Goal: Information Seeking & Learning: Find specific fact

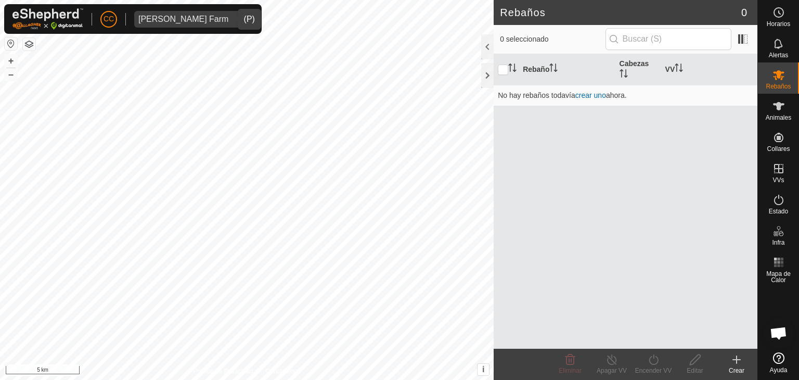
click at [172, 25] on span "[PERSON_NAME] Farm" at bounding box center [183, 19] width 98 height 17
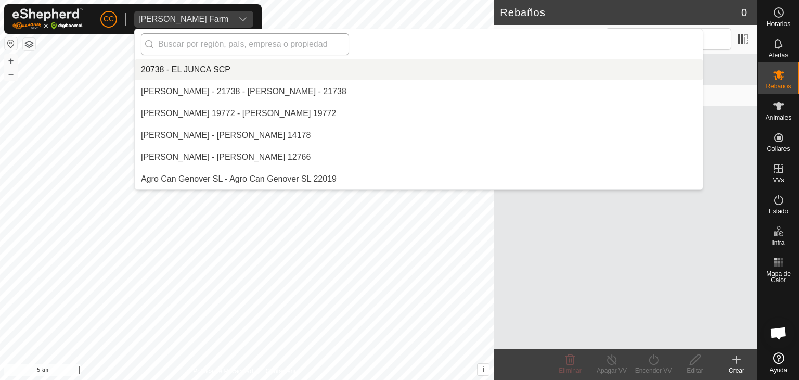
scroll to position [2949, 0]
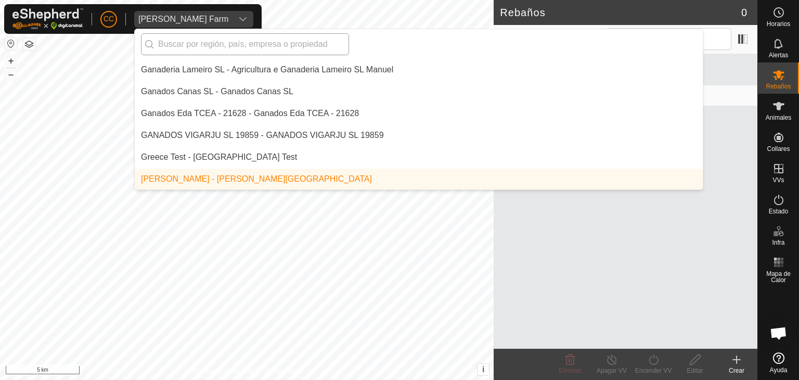
click at [179, 51] on input "text" at bounding box center [245, 44] width 208 height 22
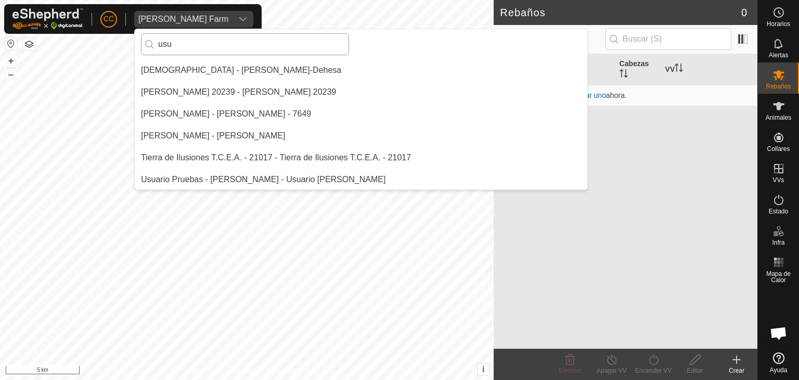
scroll to position [0, 0]
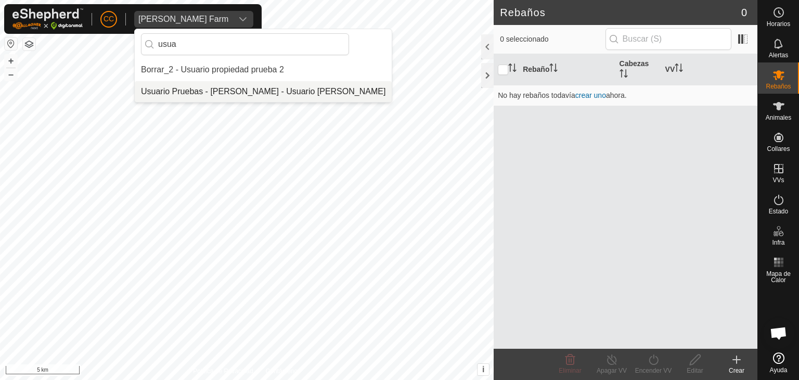
type input "usua"
click at [223, 86] on li "Usuario Pruebas - [PERSON_NAME] - Usuario [PERSON_NAME]" at bounding box center [263, 91] width 257 height 21
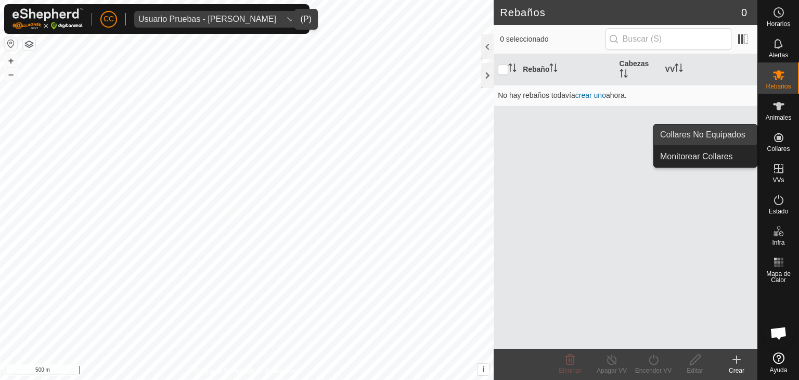
click at [744, 136] on link "Collares No Equipados" at bounding box center [705, 134] width 103 height 21
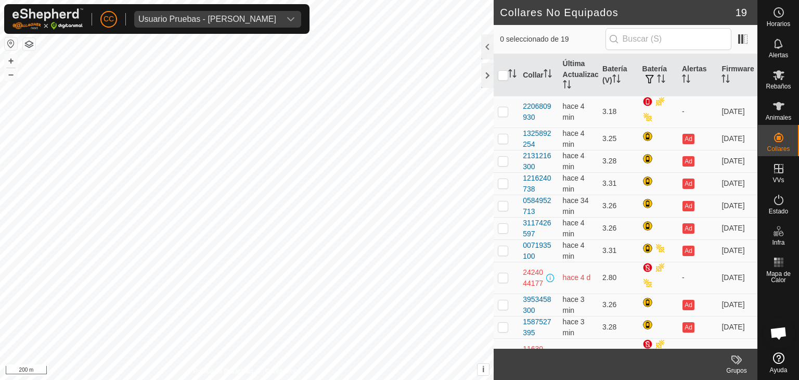
click at [290, 7] on div "CC Usuario Pruebas - Gregorio Alarcia Horarios Alertas Rebaños Animales Collare…" at bounding box center [399, 190] width 799 height 380
click at [503, 136] on p-checkbox at bounding box center [503, 138] width 10 height 8
checkbox input "false"
click at [504, 165] on td at bounding box center [506, 161] width 25 height 22
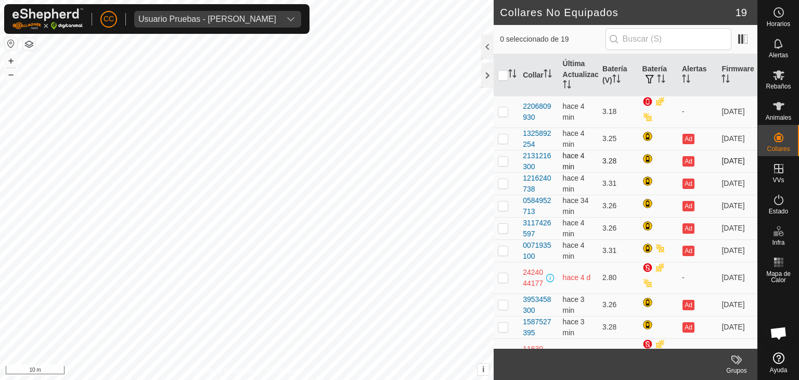
checkbox input "true"
click at [503, 180] on p-checkbox at bounding box center [503, 183] width 10 height 8
checkbox input "true"
click at [503, 206] on p-checkbox at bounding box center [503, 205] width 10 height 8
checkbox input "true"
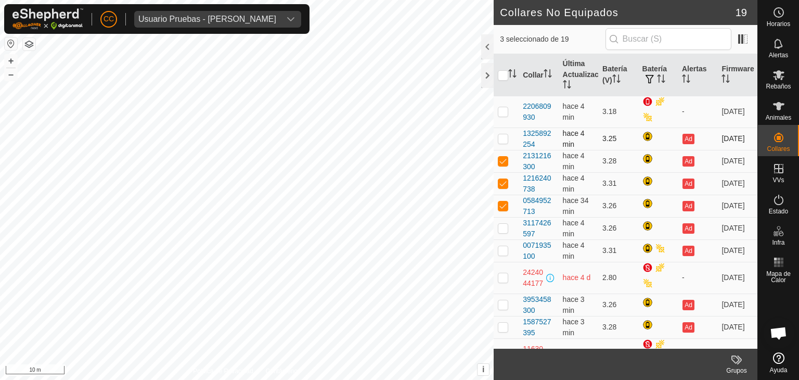
click at [502, 138] on p-checkbox at bounding box center [503, 138] width 10 height 8
checkbox input "false"
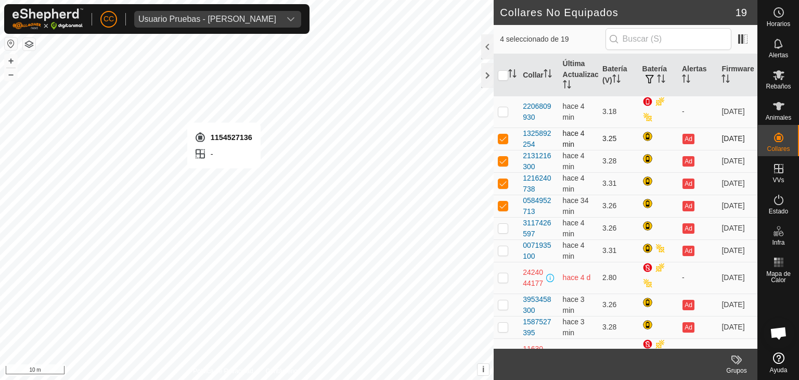
checkbox input "true"
click at [502, 137] on p-checkbox at bounding box center [503, 138] width 10 height 8
checkbox input "true"
click at [503, 159] on p-checkbox at bounding box center [503, 161] width 10 height 8
checkbox input "true"
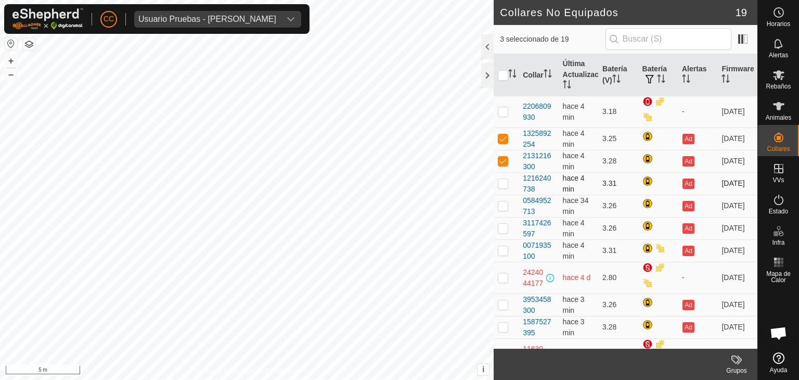
click at [499, 182] on p-checkbox at bounding box center [503, 183] width 10 height 8
checkbox input "true"
click at [501, 207] on p-checkbox at bounding box center [503, 205] width 10 height 8
checkbox input "true"
click at [501, 225] on p-checkbox at bounding box center [503, 228] width 10 height 8
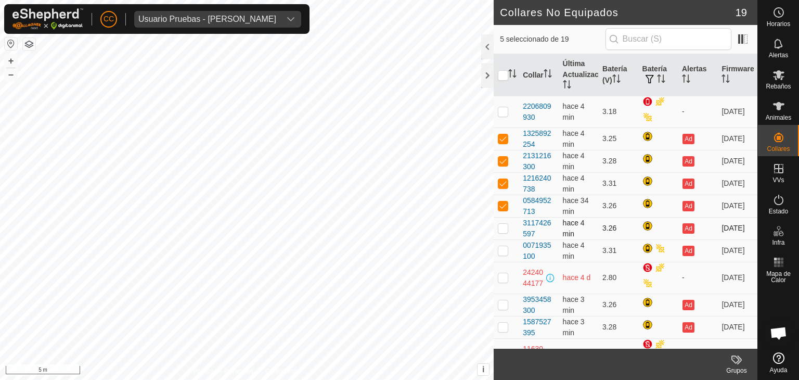
checkbox input "true"
click at [501, 250] on p-checkbox at bounding box center [503, 250] width 10 height 8
checkbox input "true"
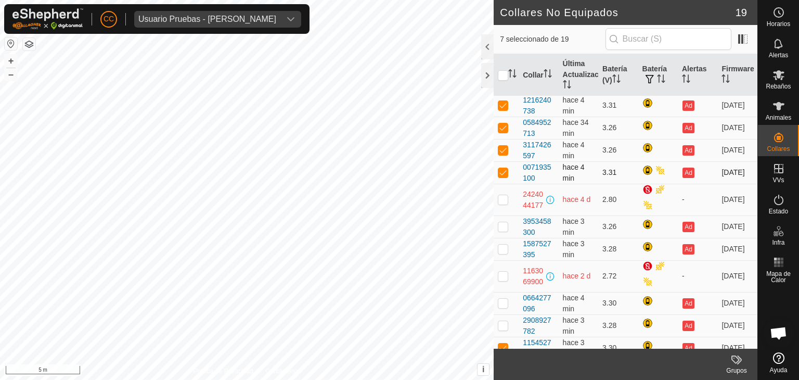
scroll to position [79, 0]
click at [501, 224] on p-checkbox at bounding box center [503, 226] width 10 height 8
checkbox input "true"
click at [504, 254] on td at bounding box center [506, 248] width 25 height 22
checkbox input "true"
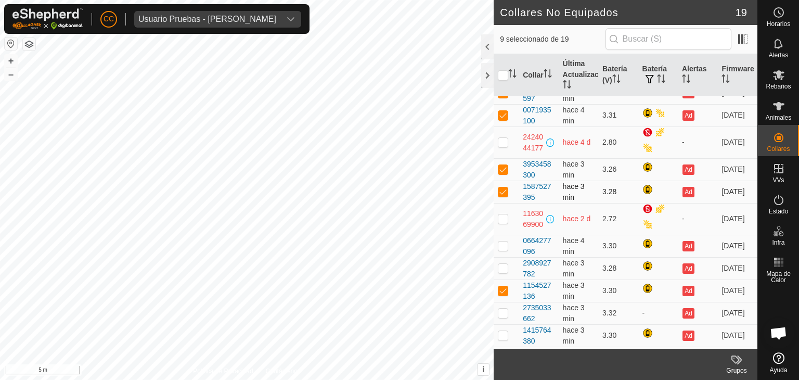
scroll to position [156, 0]
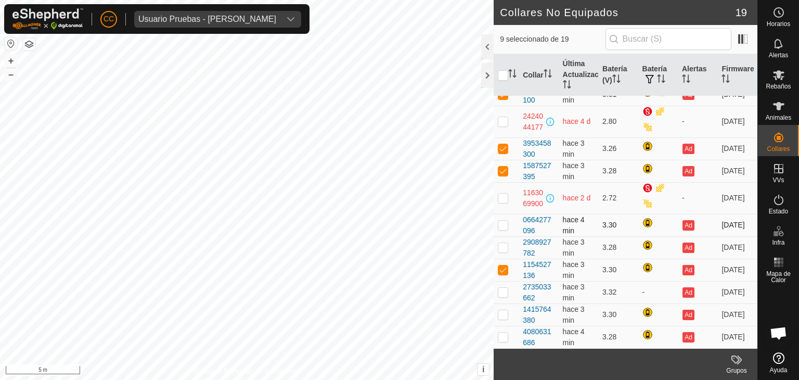
click at [503, 225] on p-checkbox at bounding box center [503, 224] width 10 height 8
checkbox input "true"
click at [503, 249] on p-checkbox at bounding box center [503, 247] width 10 height 8
checkbox input "true"
click at [500, 270] on p-checkbox at bounding box center [503, 269] width 10 height 8
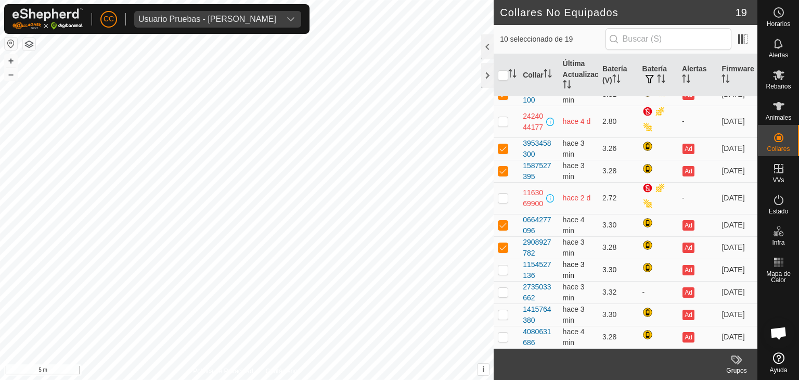
click at [500, 270] on p-checkbox at bounding box center [503, 269] width 10 height 8
checkbox input "true"
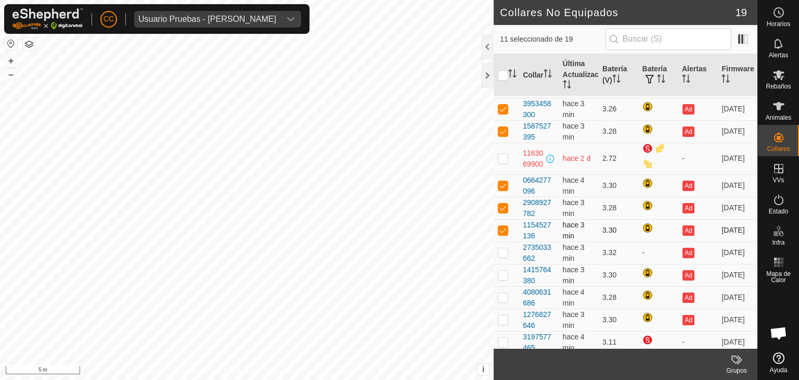
scroll to position [201, 0]
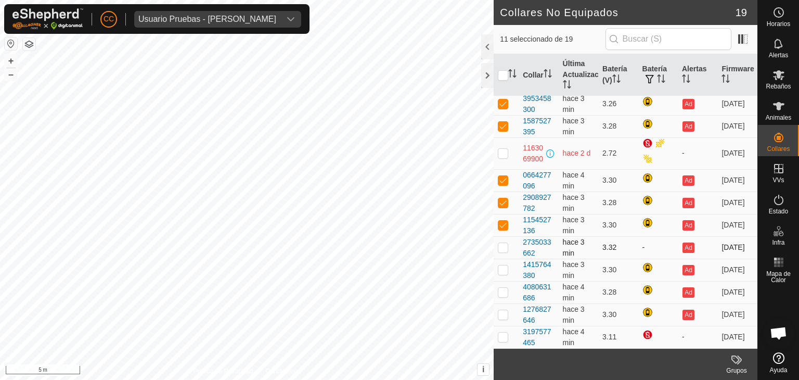
click at [502, 246] on p-checkbox at bounding box center [503, 247] width 10 height 8
checkbox input "true"
click at [502, 267] on p-checkbox at bounding box center [503, 269] width 10 height 8
checkbox input "true"
click at [502, 289] on p-checkbox at bounding box center [503, 292] width 10 height 8
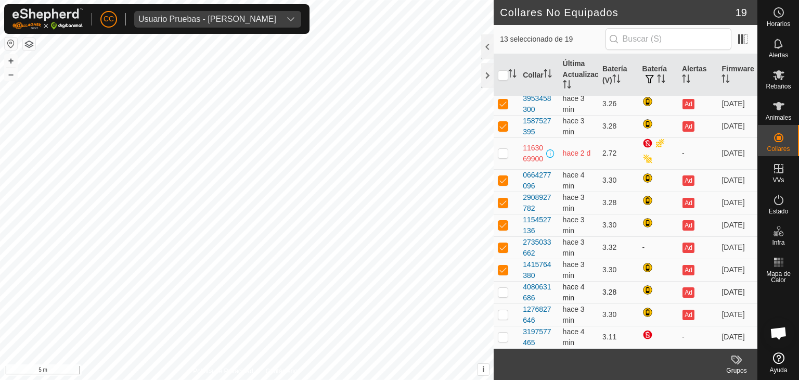
checkbox input "true"
click at [504, 315] on p-checkbox at bounding box center [503, 314] width 10 height 8
checkbox input "false"
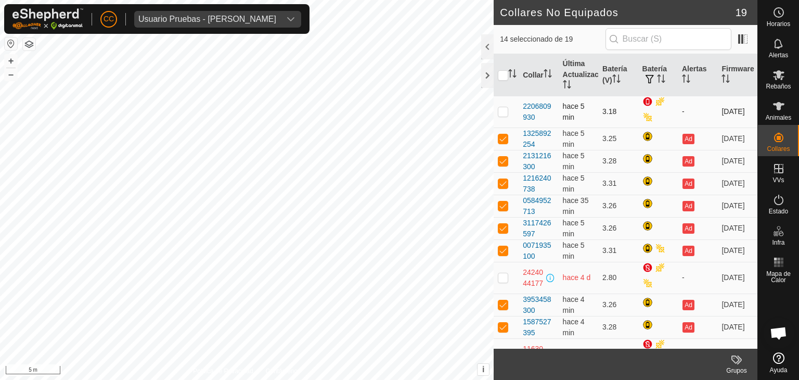
click at [504, 111] on p-checkbox at bounding box center [503, 111] width 10 height 8
click at [507, 109] on p-checkbox at bounding box center [503, 111] width 10 height 8
click at [503, 109] on p-checkbox at bounding box center [503, 111] width 10 height 8
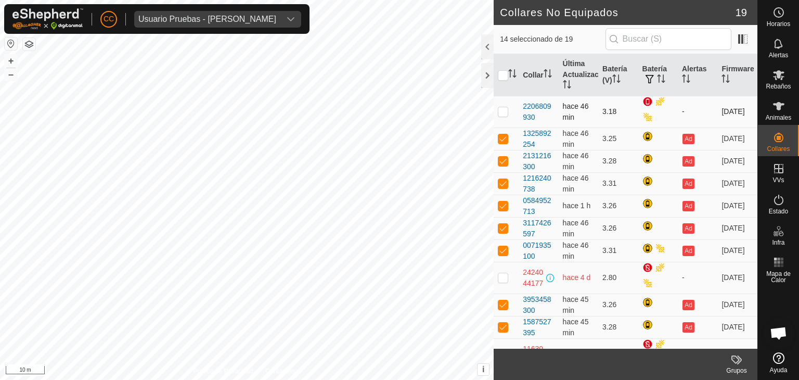
checkbox input "true"
drag, startPoint x: 514, startPoint y: 99, endPoint x: 544, endPoint y: 250, distance: 153.3
click at [544, 250] on tbody "2206809930 hace 46 min 3.18 - 6.3.23 1325892254 hace 46 min 3.25 Ad 6.3.23 2131…" at bounding box center [626, 322] width 264 height 453
copy tbody "2206809930 hace 46 min 3.18 - 6.3.23 1325892254 hace 46 min 3.25 Ad 6.3.23 2131…"
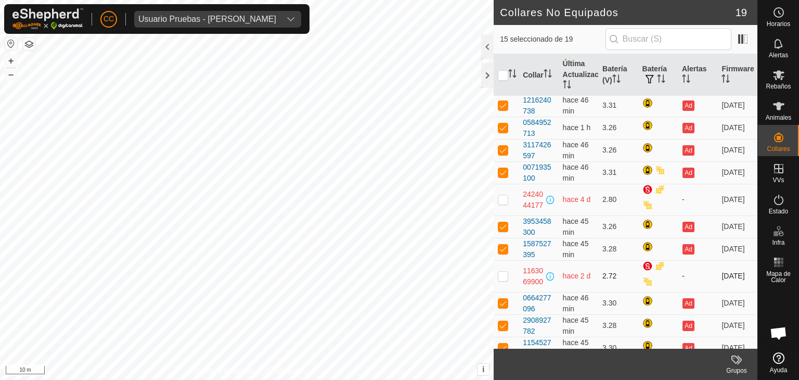
scroll to position [104, 0]
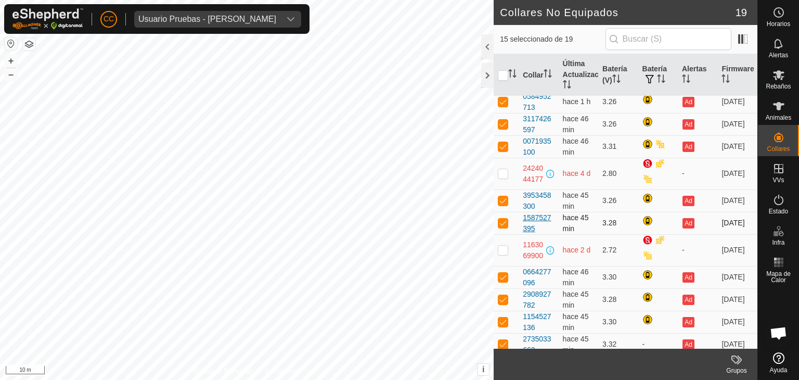
drag, startPoint x: 520, startPoint y: 196, endPoint x: 533, endPoint y: 227, distance: 33.8
click at [533, 227] on tbody "2206809930 hace 46 min 3.18 - 6.3.23 1325892254 hace 46 min 3.25 Ad 6.3.23 2131…" at bounding box center [626, 218] width 264 height 453
copy tbody "3953458300 hace 45 min 3.26 Ad 6.3.23 1587527395"
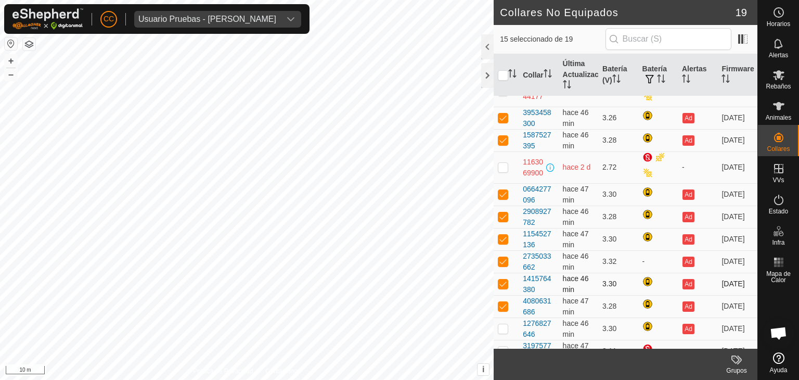
scroll to position [201, 0]
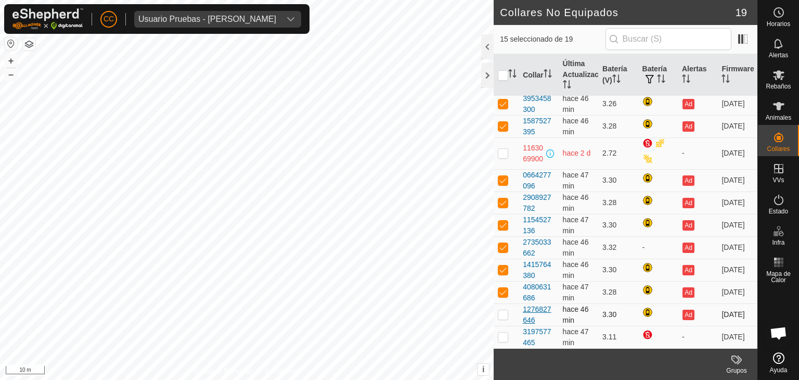
drag, startPoint x: 518, startPoint y: 175, endPoint x: 549, endPoint y: 317, distance: 145.1
click at [549, 317] on tbody "2206809930 hace 47 min 3.18 - 6.3.23 1325892254 hace 48 min 3.25 Ad 6.3.23 2131…" at bounding box center [626, 121] width 264 height 453
copy tbody "0664277096 hace 47 min 3.30 Ad 6.3.23 2908927782 hace 46 min 3.28 Ad 6.3.23 115…"
click at [517, 177] on td at bounding box center [506, 180] width 25 height 22
click at [497, 192] on tbody "2206809930 hace 47 min 3.18 - 6.3.23 1325892254 hace 48 min 3.25 Ad 6.3.23 2131…" at bounding box center [626, 121] width 264 height 453
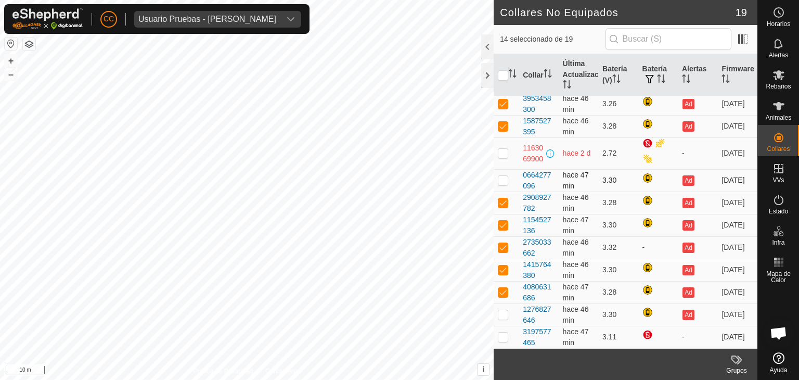
click at [503, 177] on p-checkbox at bounding box center [503, 180] width 10 height 8
checkbox input "true"
drag, startPoint x: 514, startPoint y: 173, endPoint x: 551, endPoint y: 340, distance: 171.5
click at [551, 340] on tbody "2206809930 hace 47 min 3.18 - 6.3.23 1325892254 hace 48 min 3.25 Ad 6.3.23 2131…" at bounding box center [626, 121] width 264 height 453
copy tbody "0664277096 hace 47 min 3.30 Ad 6.3.23 2908927782 hace 46 min 3.28 Ad 6.3.23 115…"
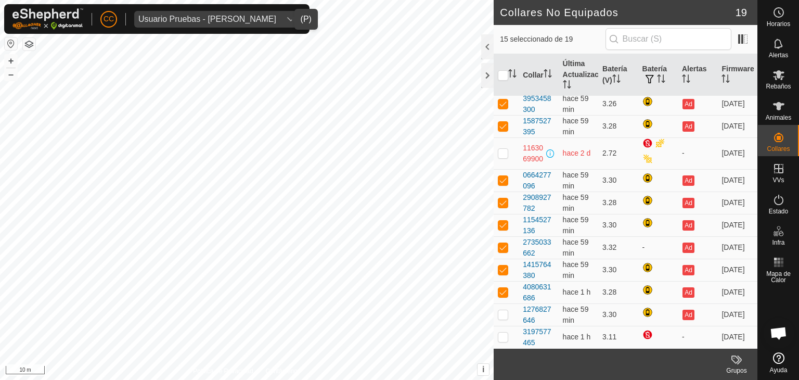
click at [172, 21] on div "Usuario Pruebas - [PERSON_NAME]" at bounding box center [207, 19] width 138 height 8
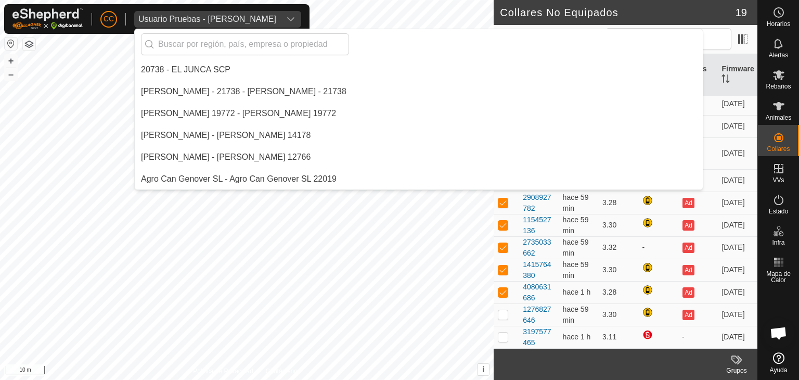
scroll to position [7514, 0]
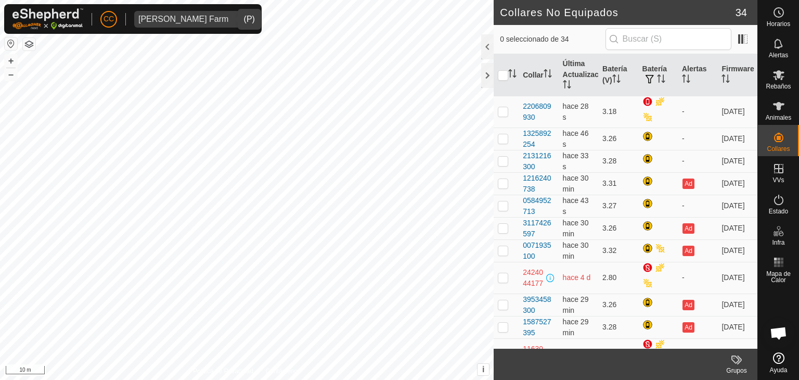
click at [206, 20] on div "[PERSON_NAME] Farm" at bounding box center [183, 19] width 90 height 8
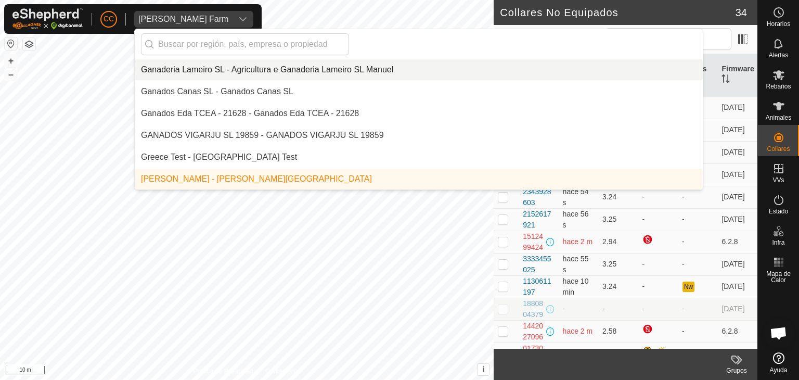
scroll to position [622, 0]
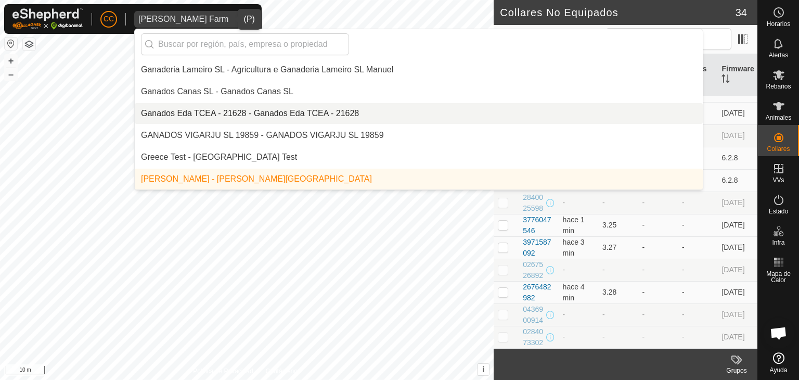
click at [232, 19] on div "dropdown trigger" at bounding box center [242, 19] width 21 height 17
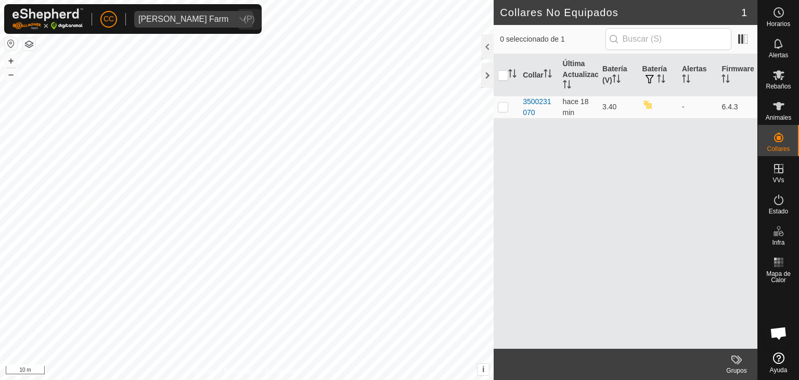
click at [194, 20] on div "[PERSON_NAME] Farm" at bounding box center [183, 19] width 90 height 8
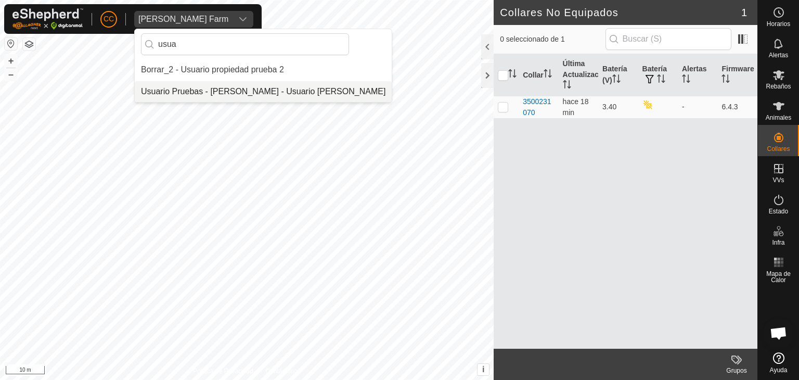
type input "usua"
click at [231, 88] on li "Usuario Pruebas - Gregorio Alarcia - Usuario Pruebas - Gregorio Alarcia" at bounding box center [263, 91] width 257 height 21
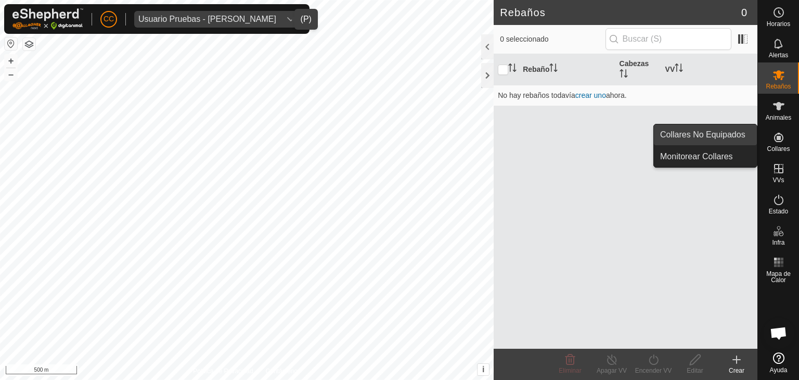
click at [729, 132] on link "Collares No Equipados" at bounding box center [705, 134] width 103 height 21
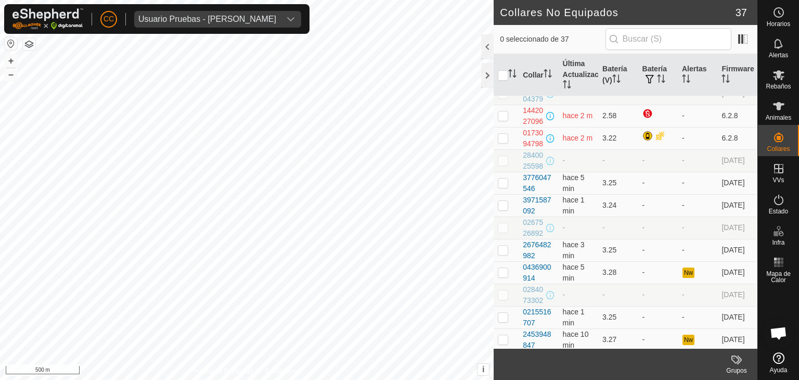
scroll to position [689, 0]
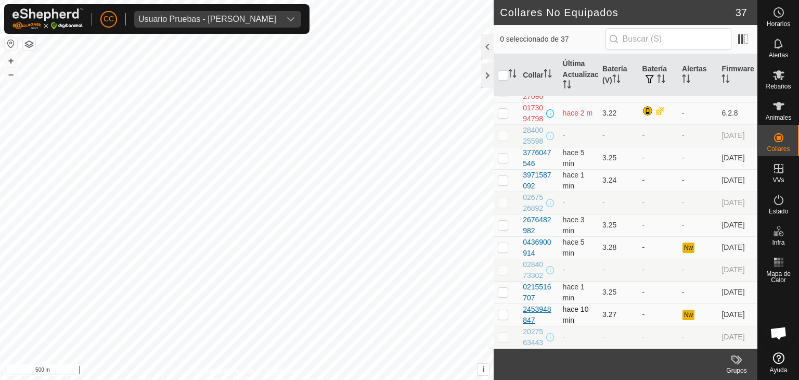
drag, startPoint x: 517, startPoint y: 276, endPoint x: 534, endPoint y: 310, distance: 38.1
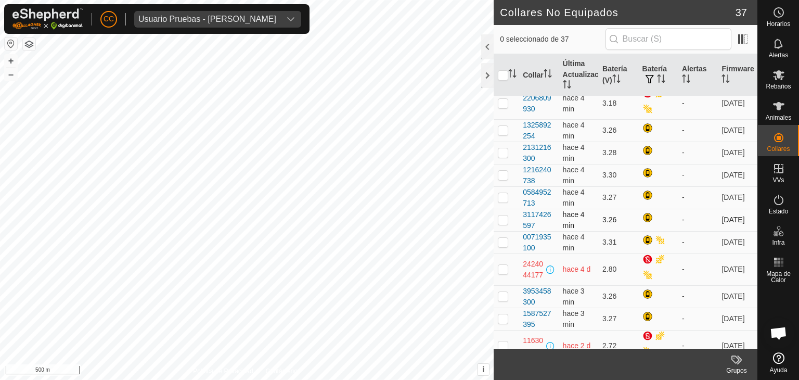
scroll to position [0, 0]
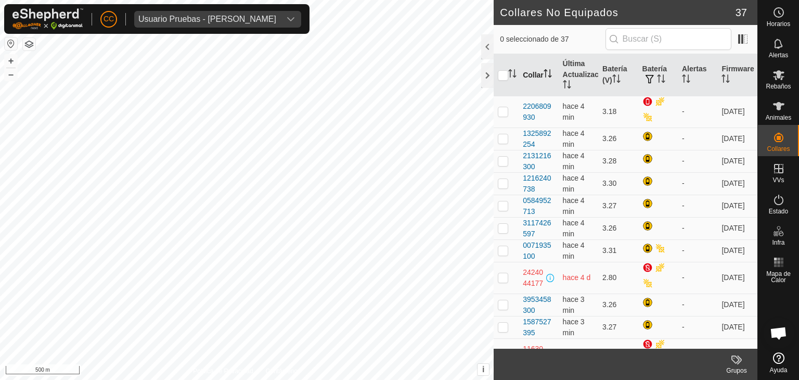
click at [524, 73] on th "Collar" at bounding box center [538, 75] width 40 height 42
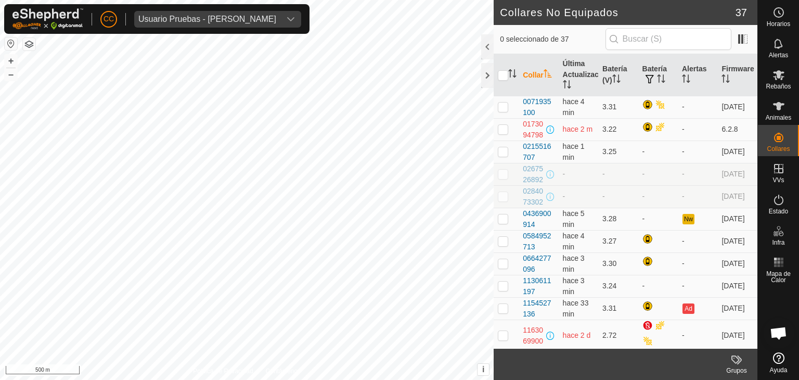
click at [535, 73] on th "Collar" at bounding box center [538, 75] width 40 height 42
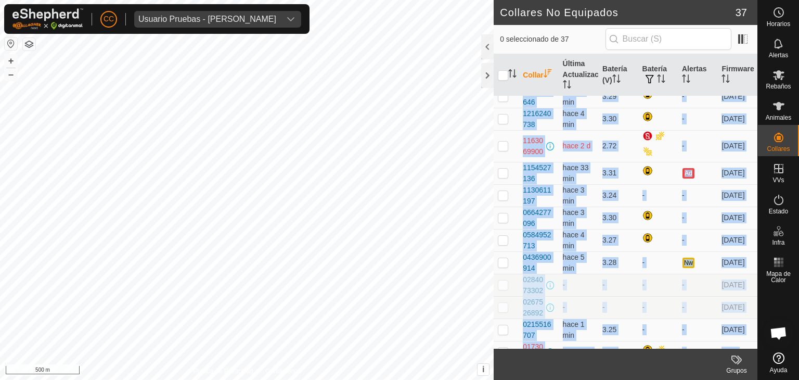
scroll to position [689, 0]
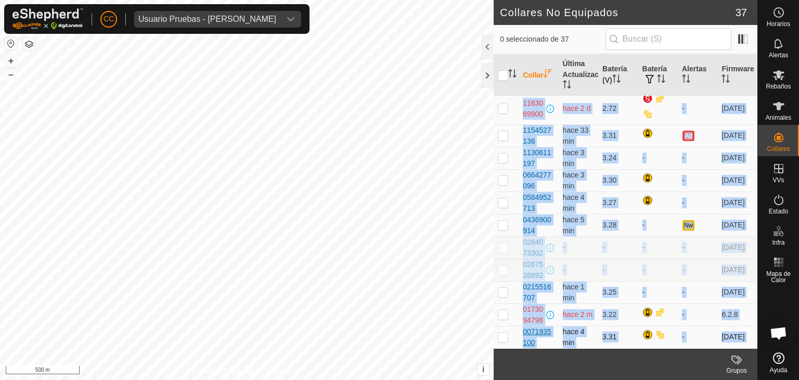
drag, startPoint x: 516, startPoint y: 102, endPoint x: 544, endPoint y: 346, distance: 245.1
copy tbody "4080631686 hace 4 min 3.28 - 6.3.23 3971587092 hace 1 min 3.24 - - 6.3.23 39534…"
click at [643, 55] on th "Batería" at bounding box center [658, 75] width 40 height 42
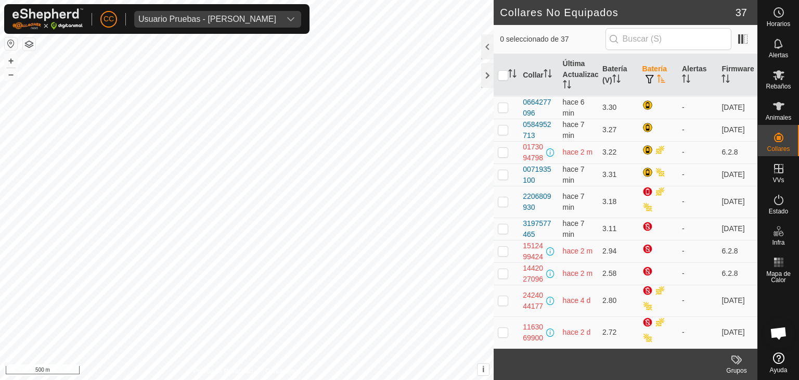
scroll to position [0, 0]
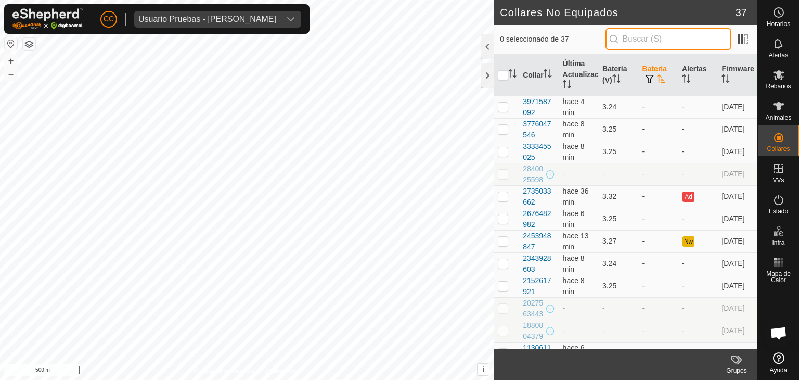
click at [644, 37] on input "text" at bounding box center [668, 39] width 126 height 22
paste input "2840025598"
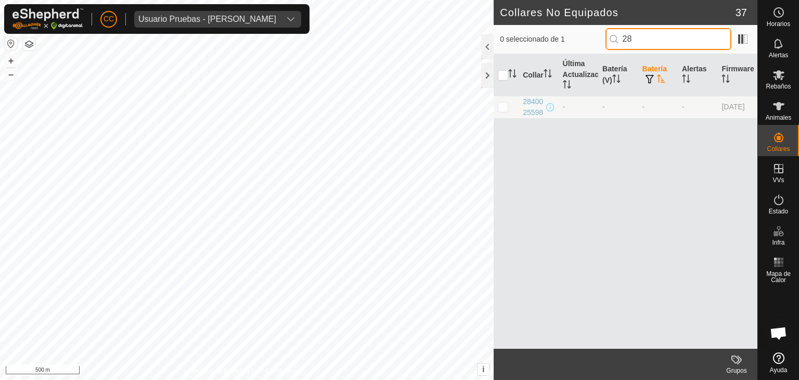
type input "2"
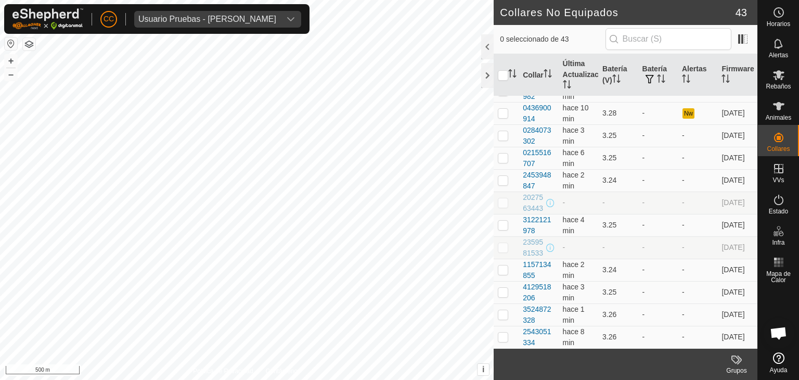
scroll to position [823, 0]
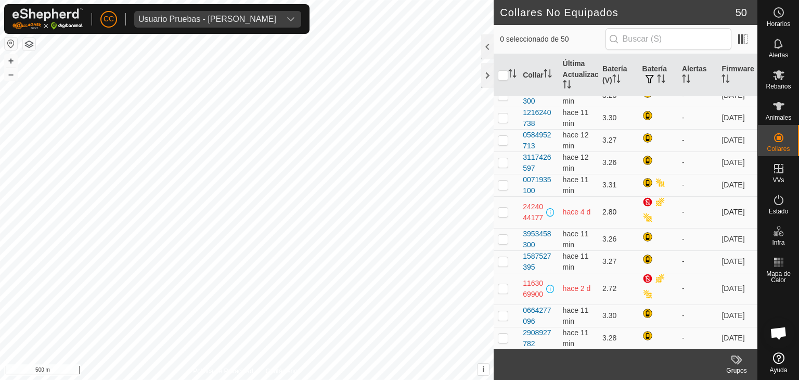
scroll to position [64, 0]
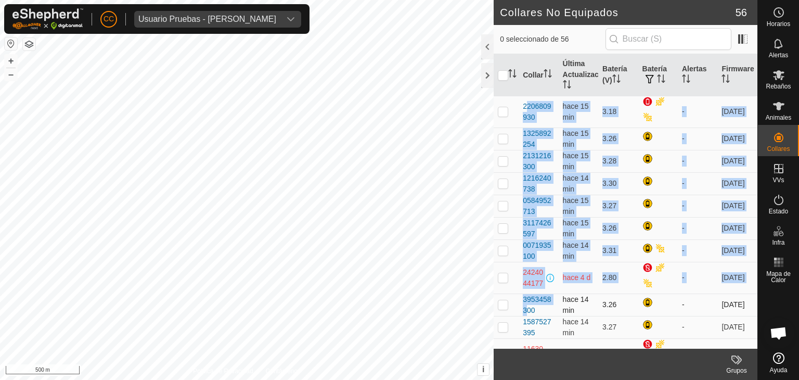
drag, startPoint x: 520, startPoint y: 100, endPoint x: 554, endPoint y: 300, distance: 202.1
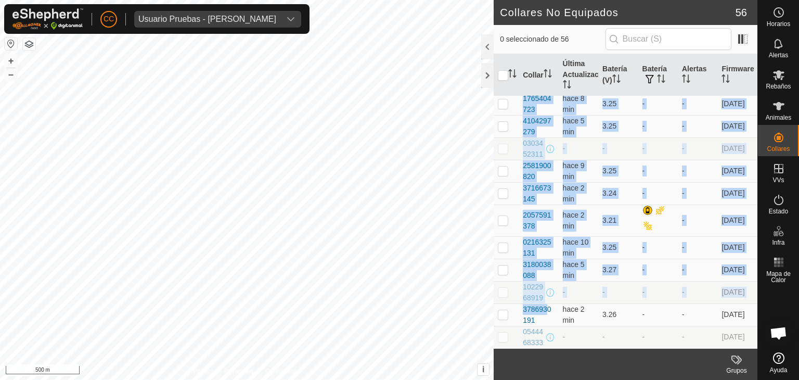
scroll to position [1165, 0]
drag, startPoint x: 518, startPoint y: 160, endPoint x: 541, endPoint y: 340, distance: 180.8
copy tbody "3333455025 hace 16 min 3.25 - - 6.3.23 1130611197 hace 15 min 3.24 - - 6.3.23 1…"
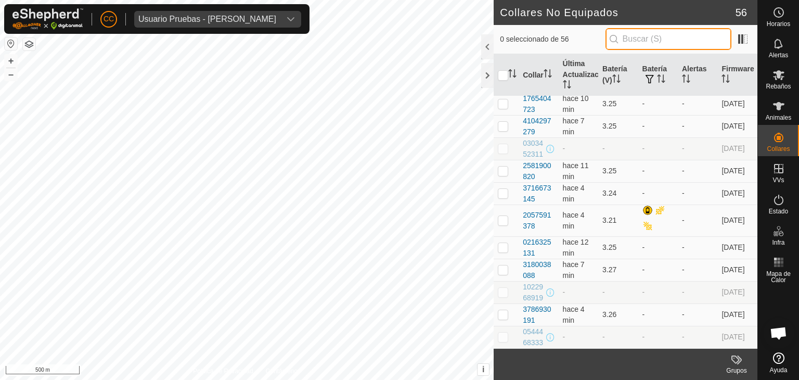
click at [643, 38] on input "text" at bounding box center [668, 39] width 126 height 22
paste input "2840025598"
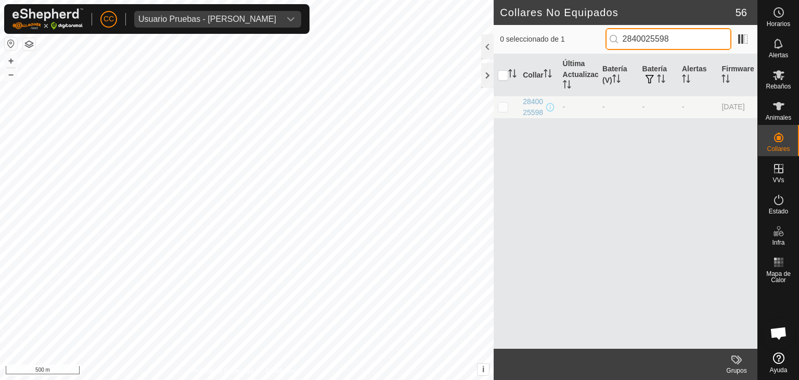
scroll to position [0, 0]
click at [647, 30] on input "2840025598" at bounding box center [668, 39] width 126 height 22
paste input "3333455025"
type input "3333455025"
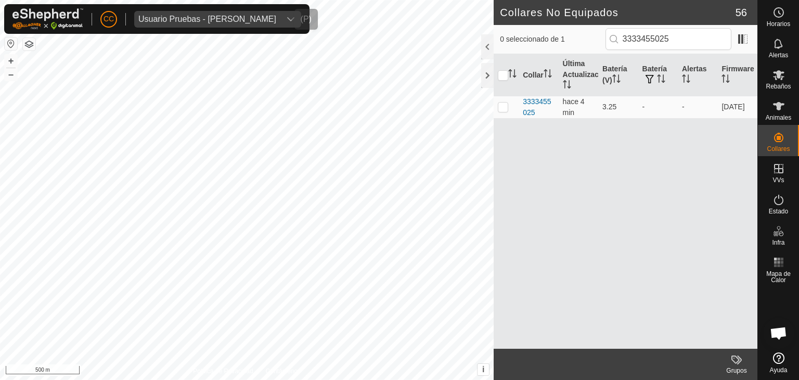
click at [210, 19] on div "Usuario Pruebas - [PERSON_NAME]" at bounding box center [207, 19] width 138 height 8
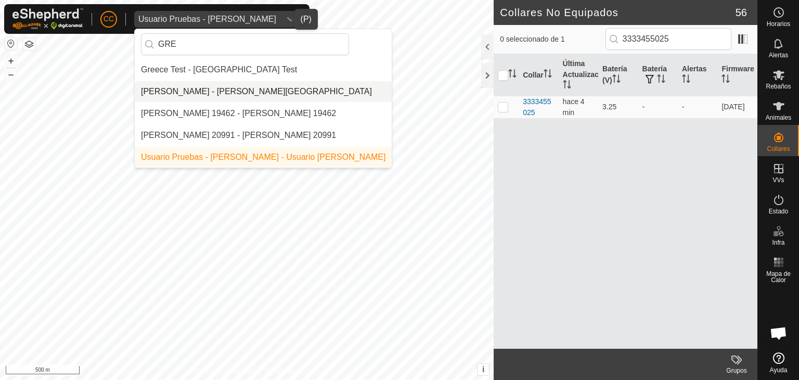
type input "GRE"
click at [248, 94] on li "[PERSON_NAME] - [PERSON_NAME][GEOGRAPHIC_DATA]" at bounding box center [263, 91] width 257 height 21
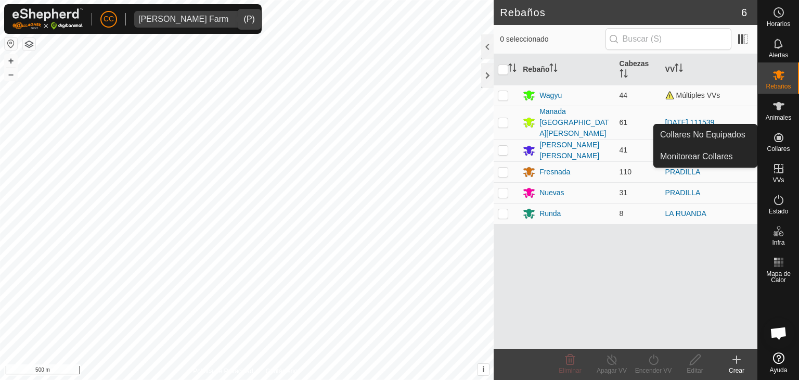
click at [742, 131] on link "Collares No Equipados" at bounding box center [705, 134] width 103 height 21
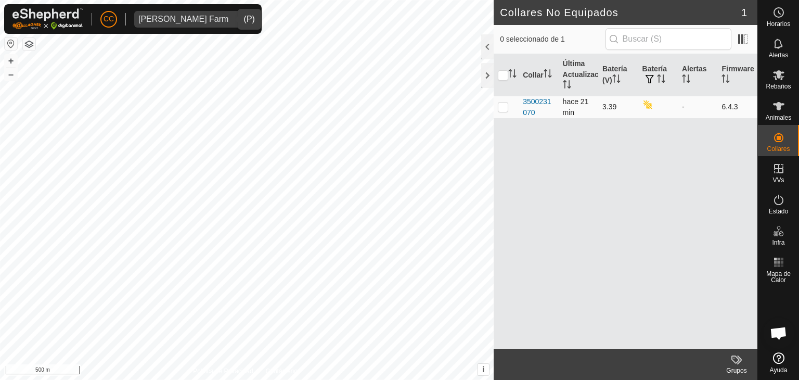
click at [503, 111] on td at bounding box center [506, 107] width 25 height 22
checkbox input "true"
click at [505, 108] on p-checkbox at bounding box center [503, 106] width 10 height 8
checkbox input "false"
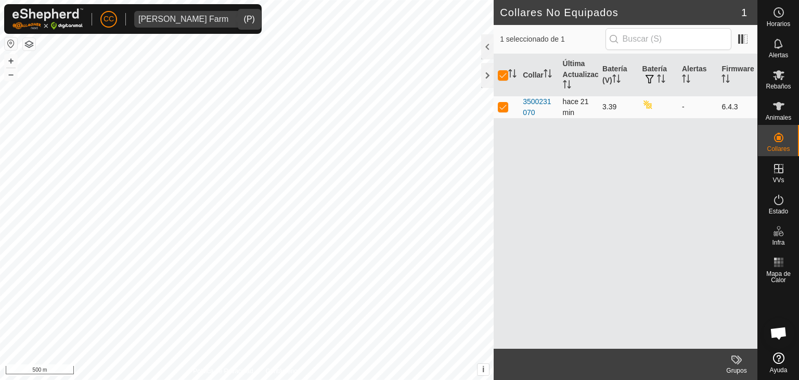
checkbox input "false"
click at [165, 20] on div "[PERSON_NAME] Farm" at bounding box center [183, 19] width 90 height 8
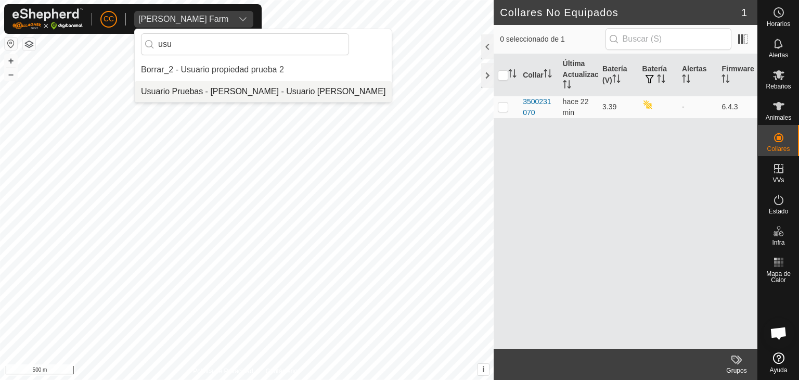
type input "usu"
click at [215, 87] on li "Usuario Pruebas - [PERSON_NAME] - Usuario [PERSON_NAME]" at bounding box center [263, 91] width 257 height 21
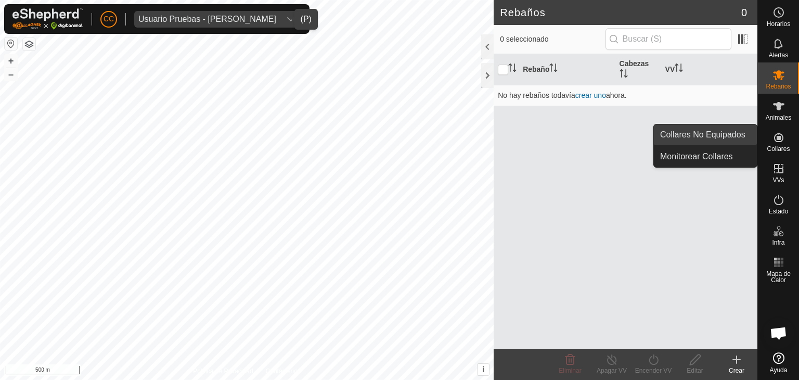
click at [724, 127] on link "Collares No Equipados" at bounding box center [705, 134] width 103 height 21
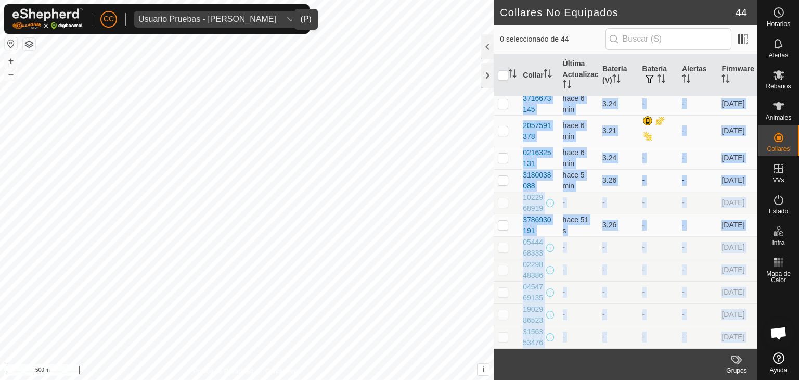
scroll to position [941, 0]
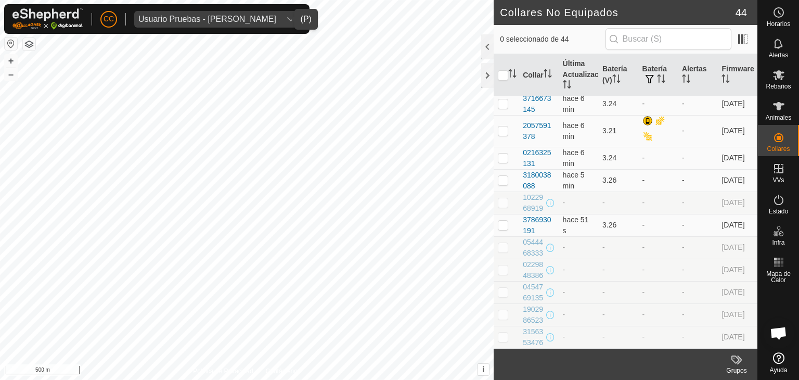
drag, startPoint x: 515, startPoint y: 104, endPoint x: 755, endPoint y: 336, distance: 333.9
click at [755, 336] on div "Collar Última Actualización Batería (V) Batería Alertas Firmware 2206809930 hac…" at bounding box center [626, 201] width 264 height 294
copy table "Collar Última Actualización Batería (V) Batería Alertas Firmware"
click at [645, 40] on input "text" at bounding box center [668, 39] width 126 height 22
paste input "2206809930"
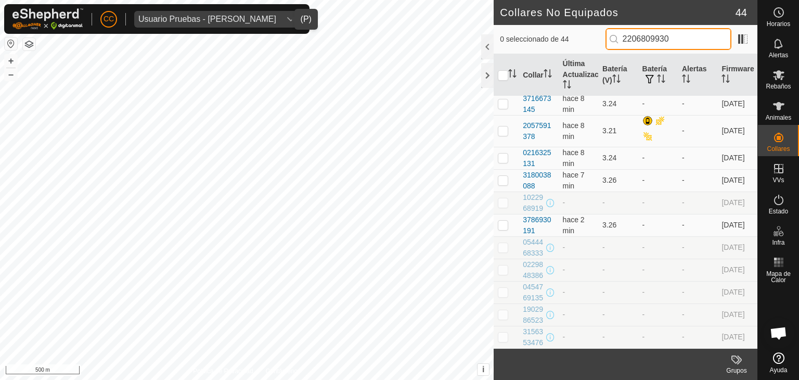
scroll to position [0, 0]
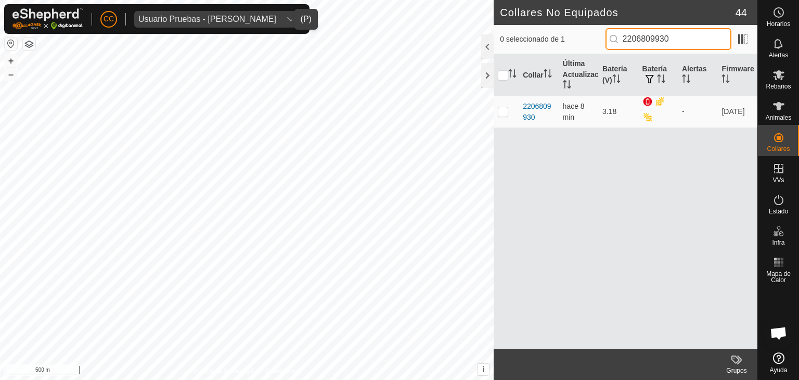
type input "2206809930"
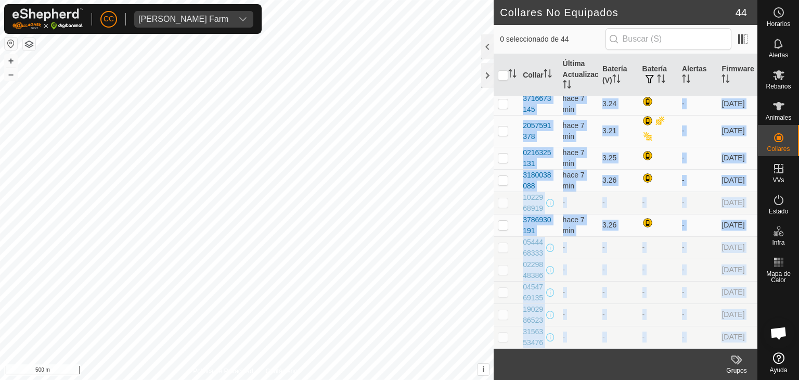
scroll to position [941, 0]
drag, startPoint x: 518, startPoint y: 101, endPoint x: 580, endPoint y: 359, distance: 265.3
click at [580, 359] on article "Collares No Equipados 44 0 seleccionado de 44 Collar Última Actualización Bater…" at bounding box center [626, 190] width 264 height 380
copy article "2206809930 hace 7 min [DATE] - [DATE] 2424044177 hace 4 d 2.80 - [DATE] 1163069…"
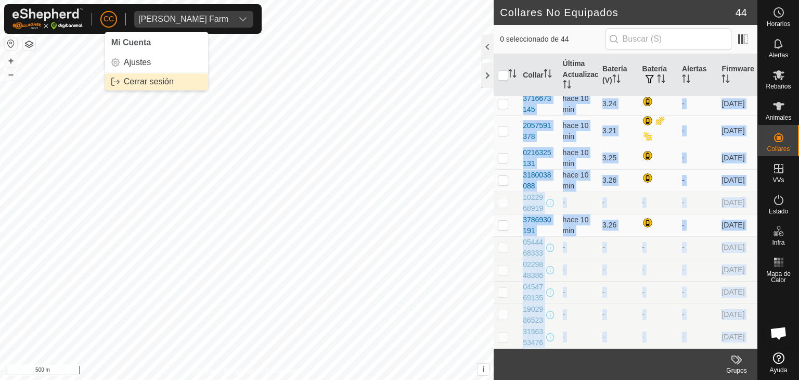
click at [132, 82] on link "Cerrar sesión" at bounding box center [156, 81] width 103 height 17
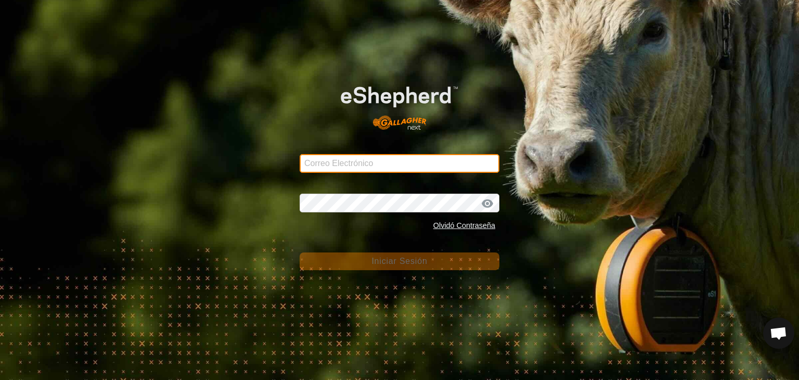
type input "[EMAIL_ADDRESS][DOMAIN_NAME]"
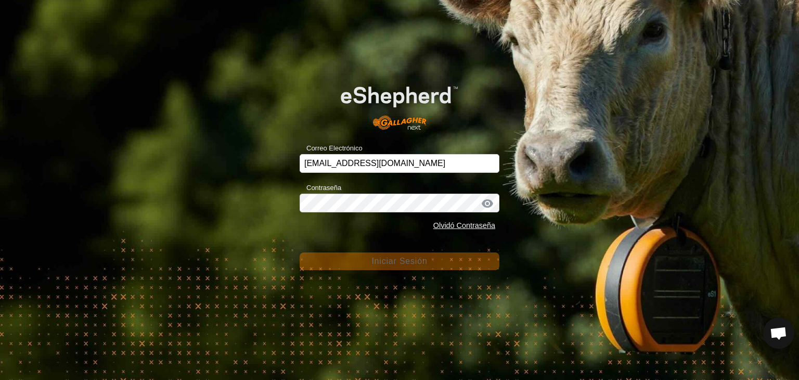
click at [322, 272] on div "Correo Electrónico [EMAIL_ADDRESS][DOMAIN_NAME] Contraseña Olvidó Contraseña In…" at bounding box center [399, 190] width 799 height 380
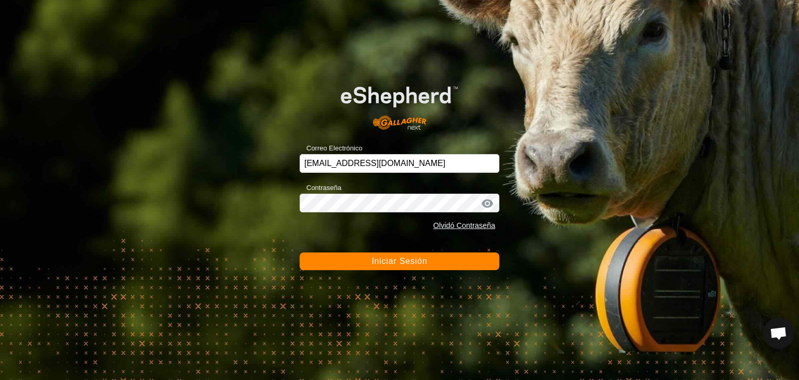
click at [321, 260] on button "Iniciar Sesión" at bounding box center [400, 261] width 200 height 18
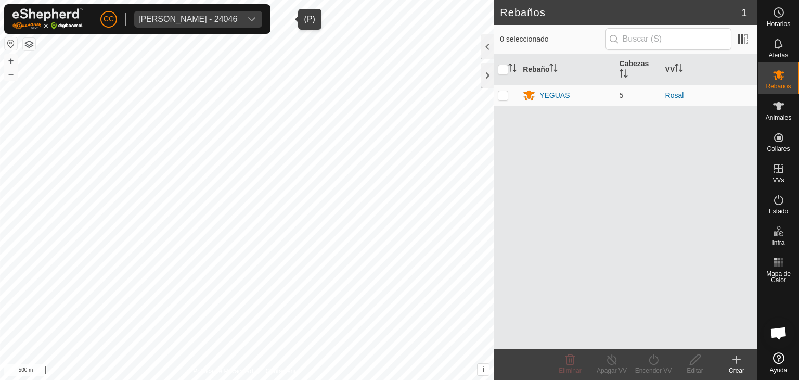
click at [177, 19] on div "[PERSON_NAME] - 24046" at bounding box center [187, 19] width 99 height 8
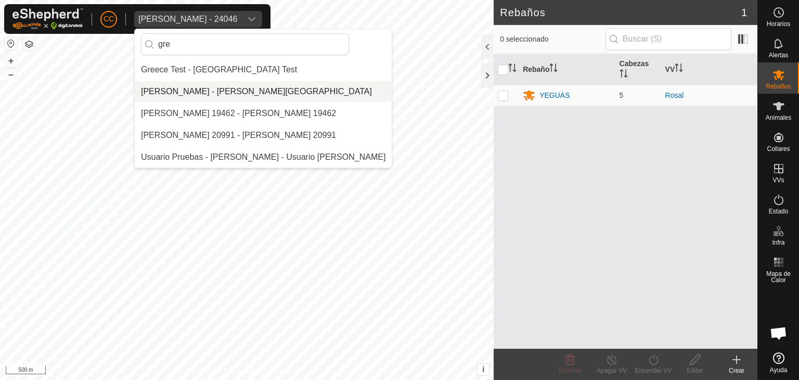
type input "gre"
click at [211, 90] on li "[PERSON_NAME] - [PERSON_NAME][GEOGRAPHIC_DATA]" at bounding box center [263, 91] width 257 height 21
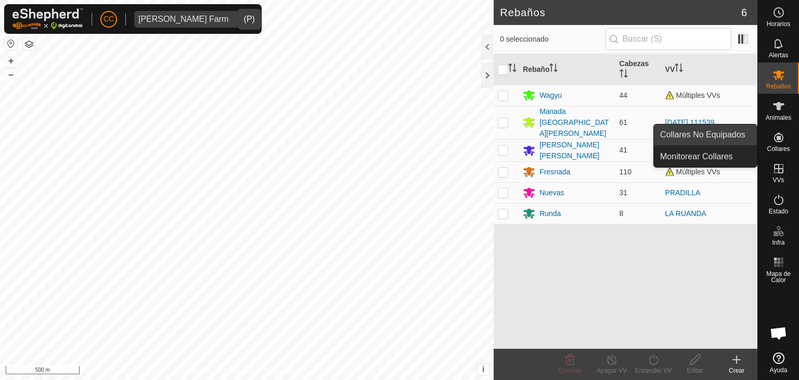
click at [731, 132] on link "Collares No Equipados" at bounding box center [705, 134] width 103 height 21
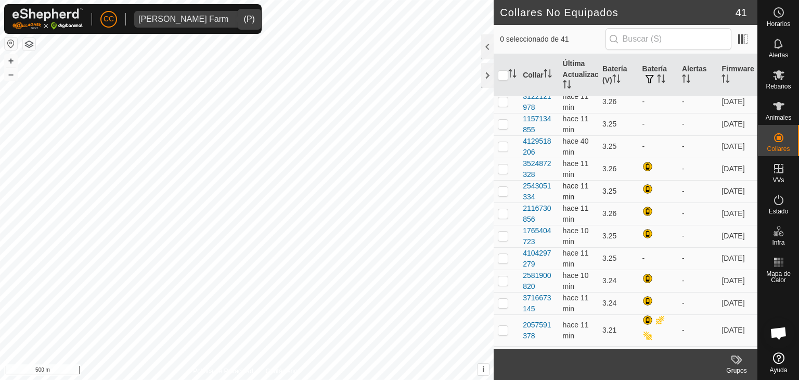
scroll to position [669, 0]
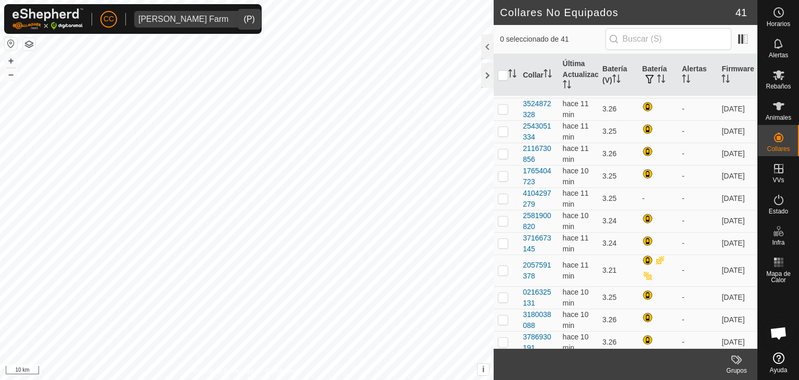
click at [203, 17] on div "[PERSON_NAME] Farm" at bounding box center [183, 19] width 90 height 8
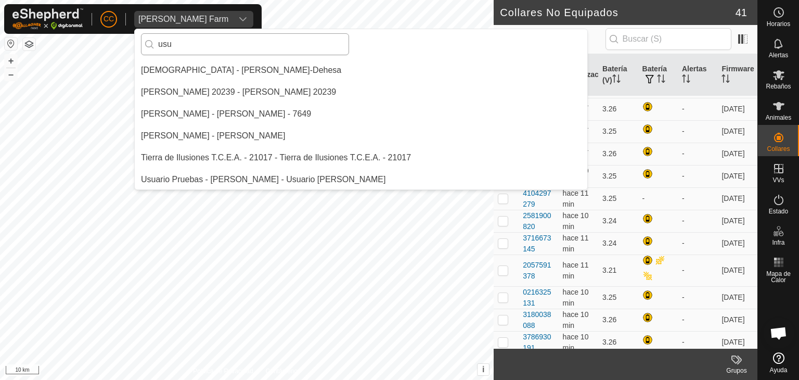
scroll to position [0, 0]
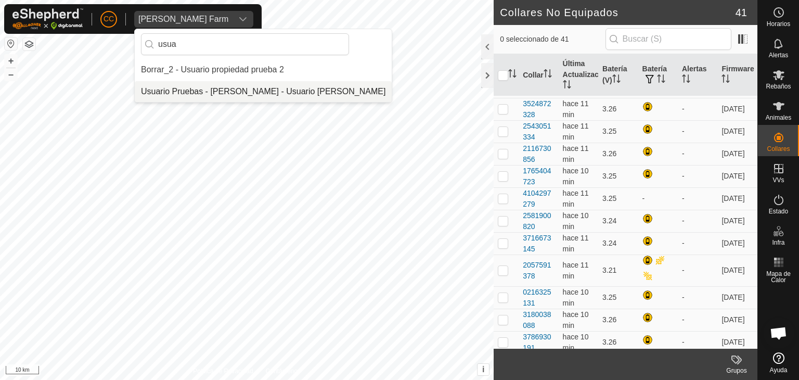
type input "usua"
click at [239, 94] on li "Usuario Pruebas - [PERSON_NAME] - Usuario [PERSON_NAME]" at bounding box center [263, 91] width 257 height 21
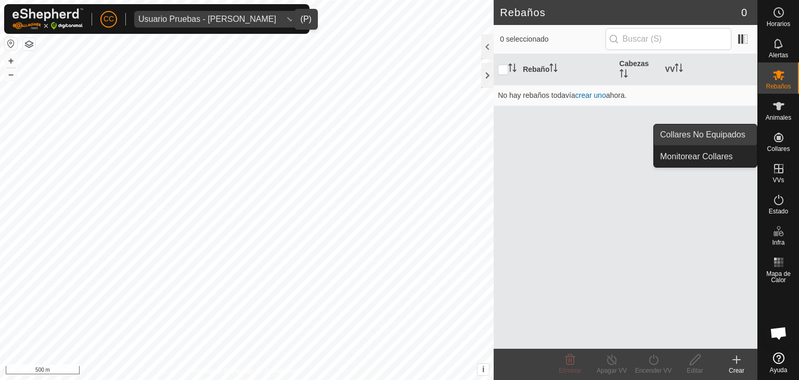
drag, startPoint x: 755, startPoint y: 136, endPoint x: 747, endPoint y: 135, distance: 8.4
click at [747, 135] on link "Collares No Equipados" at bounding box center [705, 134] width 103 height 21
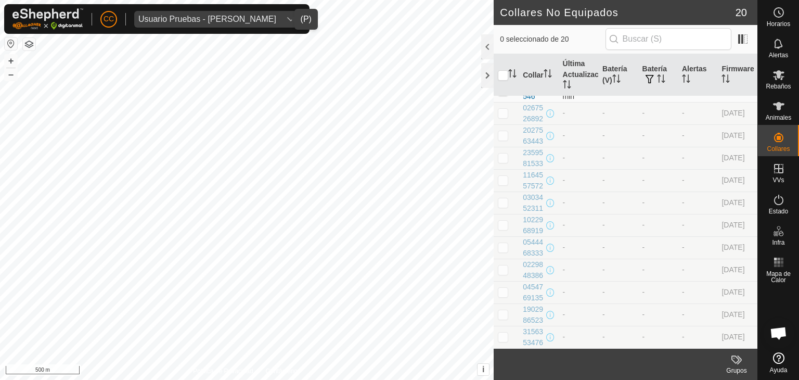
scroll to position [242, 0]
drag, startPoint x: 544, startPoint y: 133, endPoint x: 523, endPoint y: 125, distance: 22.5
click at [523, 102] on div "3776047546" at bounding box center [538, 91] width 31 height 22
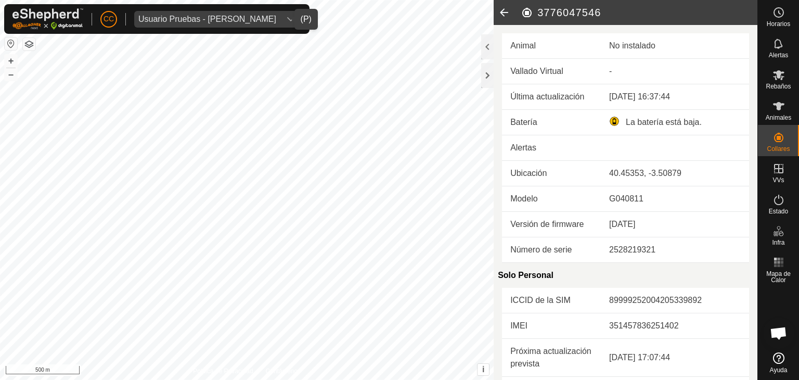
click at [564, 12] on h2 "3776047546" at bounding box center [639, 12] width 237 height 12
copy h2 "3776047546"
click at [505, 13] on icon at bounding box center [504, 12] width 21 height 25
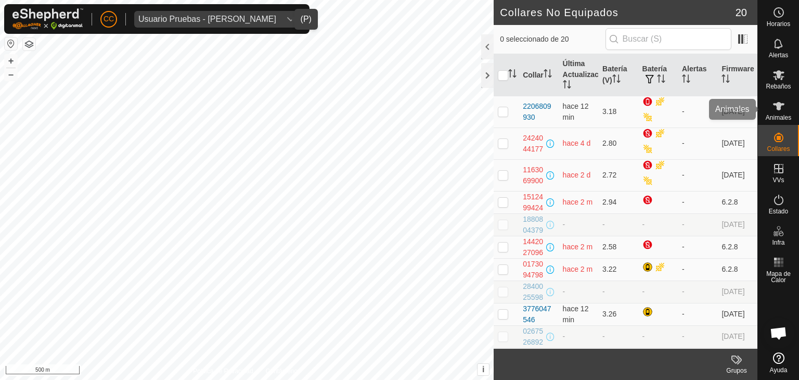
click at [782, 116] on span "Animales" at bounding box center [778, 117] width 25 height 6
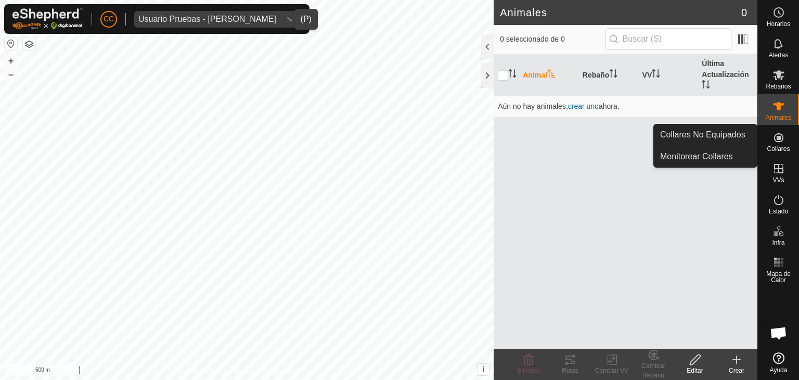
click at [745, 136] on link "Collares No Equipados" at bounding box center [705, 134] width 103 height 21
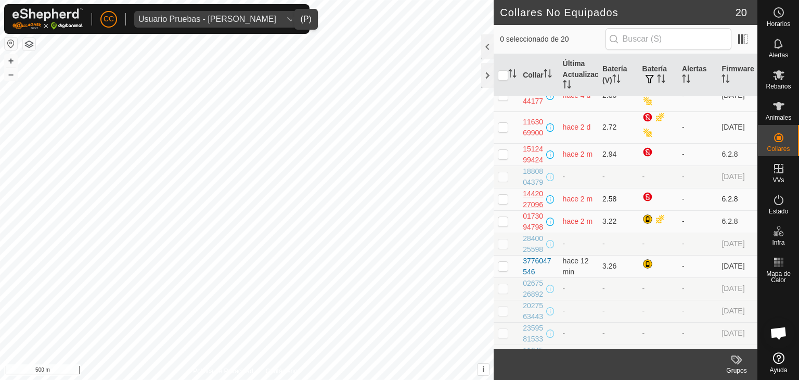
scroll to position [104, 0]
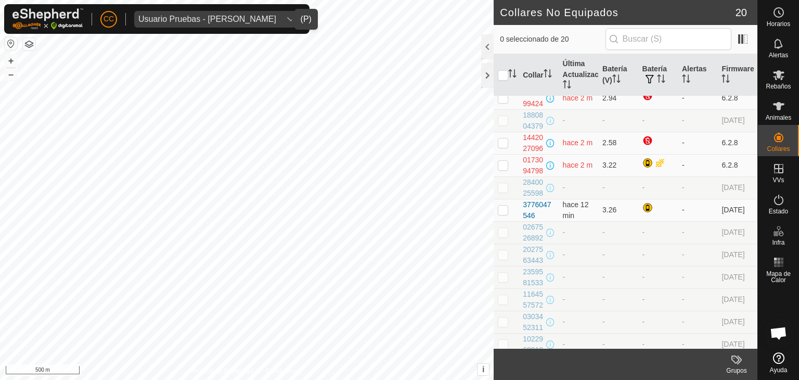
click at [223, 13] on span "Usuario Pruebas - [PERSON_NAME]" at bounding box center [207, 19] width 146 height 17
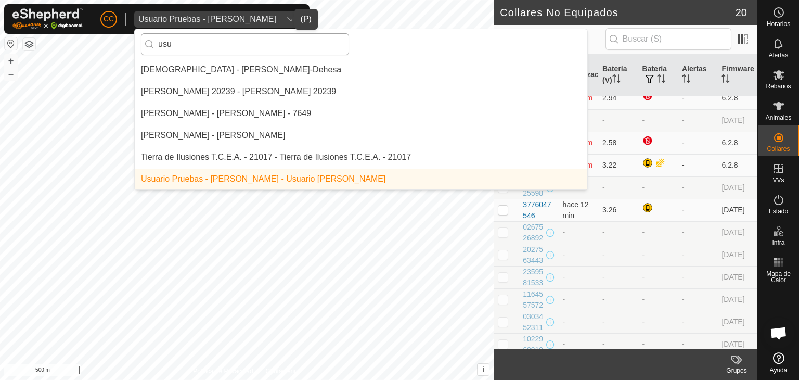
scroll to position [0, 0]
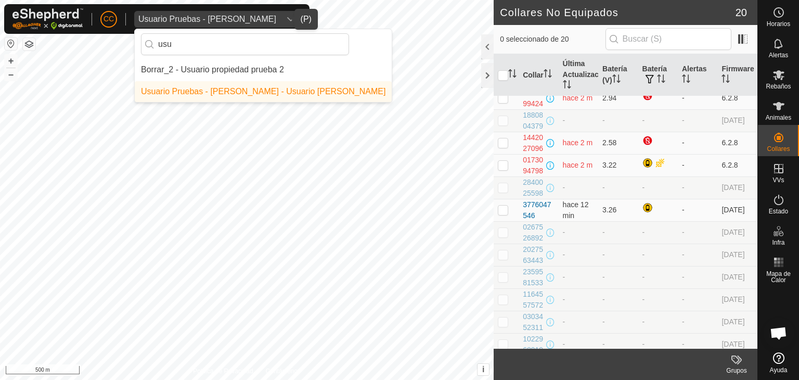
drag, startPoint x: 188, startPoint y: 43, endPoint x: 147, endPoint y: 40, distance: 40.7
click at [147, 40] on p-iconfield "usu" at bounding box center [245, 44] width 208 height 22
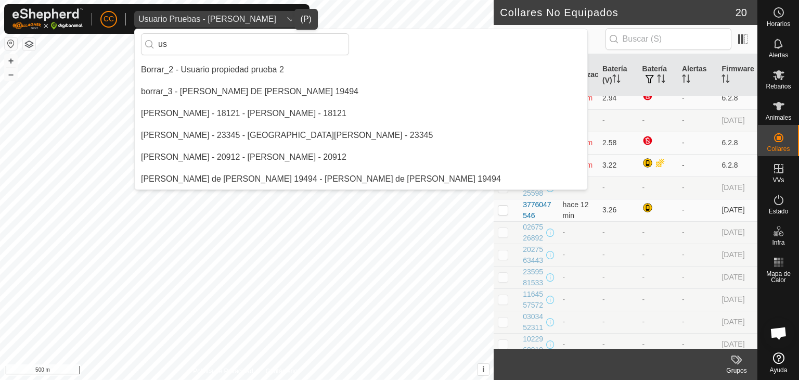
type input "u"
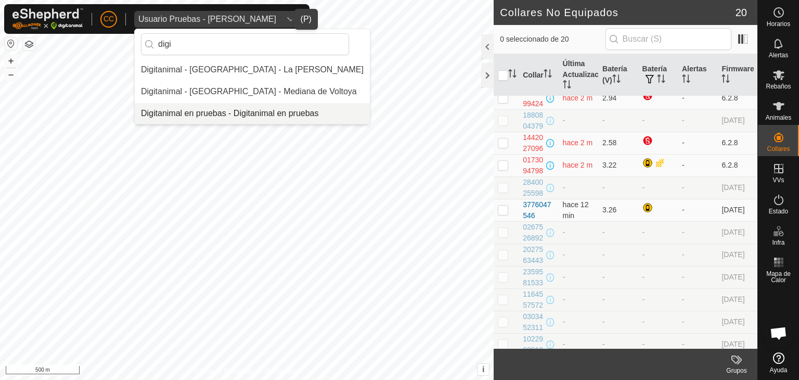
type input "digi"
click at [231, 109] on li "Digitanimal en pruebas - Digitanimal en pruebas" at bounding box center [252, 113] width 235 height 21
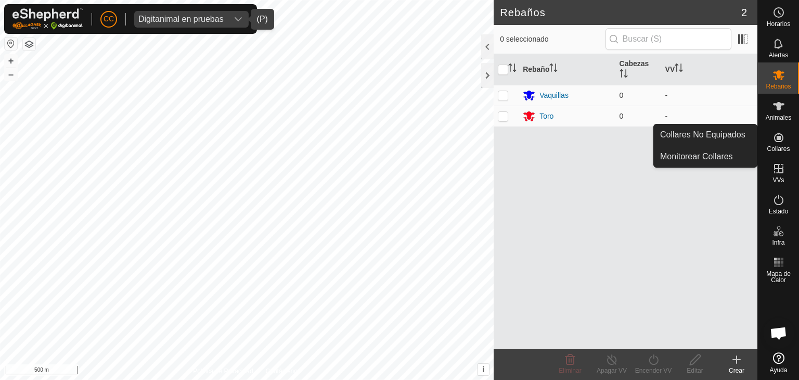
click at [777, 140] on icon at bounding box center [778, 137] width 12 height 12
click at [741, 130] on link "Collares No Equipados" at bounding box center [705, 134] width 103 height 21
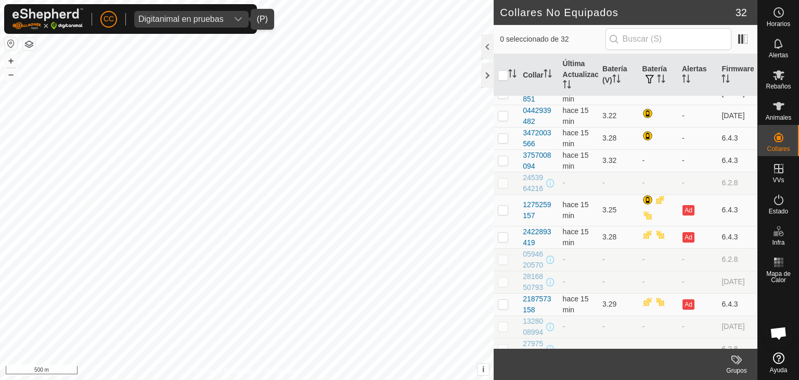
scroll to position [463, 0]
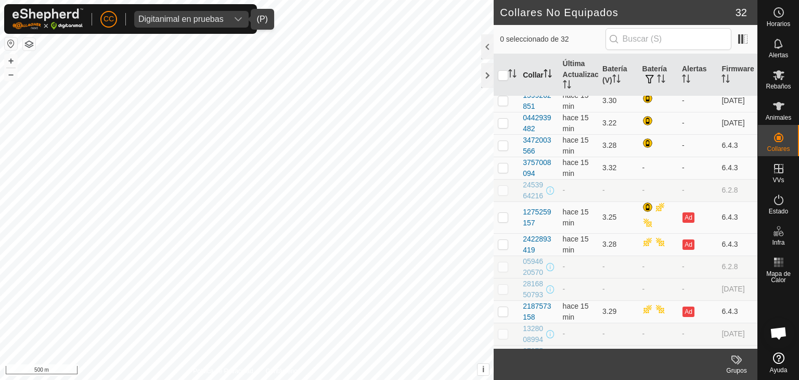
click at [520, 84] on th "Collar" at bounding box center [538, 75] width 40 height 42
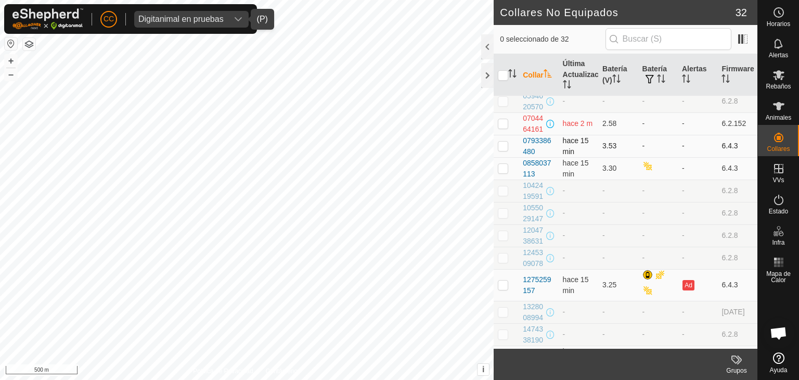
scroll to position [27, 0]
click at [660, 44] on input "text" at bounding box center [668, 39] width 126 height 22
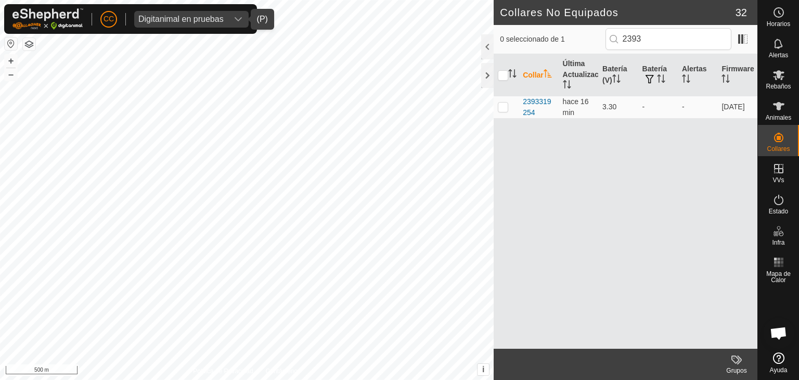
drag, startPoint x: 539, startPoint y: 111, endPoint x: 515, endPoint y: 94, distance: 29.6
click at [515, 94] on table "Collar Última Actualización Batería (V) Batería Alertas Firmware 2393319254 hac…" at bounding box center [626, 86] width 264 height 64
copy div "2393319254"
click at [665, 33] on input "2393" at bounding box center [668, 39] width 126 height 22
type input "2"
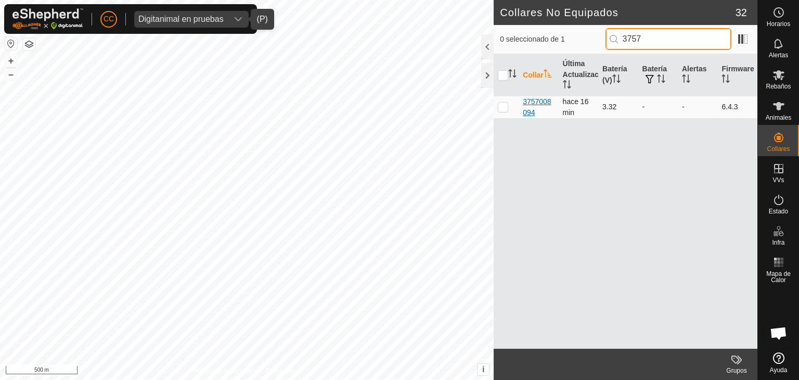
type input "3757"
drag, startPoint x: 542, startPoint y: 113, endPoint x: 523, endPoint y: 99, distance: 23.1
click at [523, 99] on div "3757008094" at bounding box center [538, 107] width 31 height 22
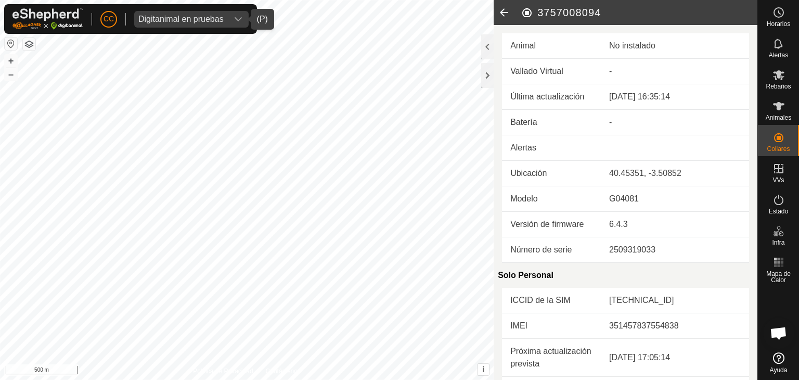
click at [566, 10] on h2 "3757008094" at bounding box center [639, 12] width 237 height 12
copy h2 "3757008094"
click at [503, 6] on icon at bounding box center [504, 12] width 21 height 25
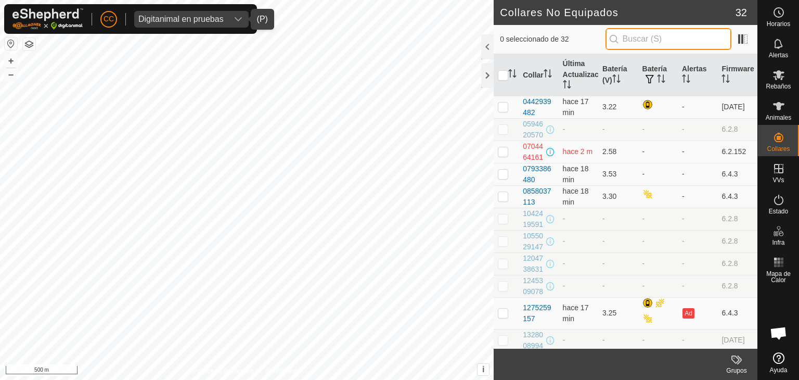
click at [647, 47] on input "text" at bounding box center [668, 39] width 126 height 22
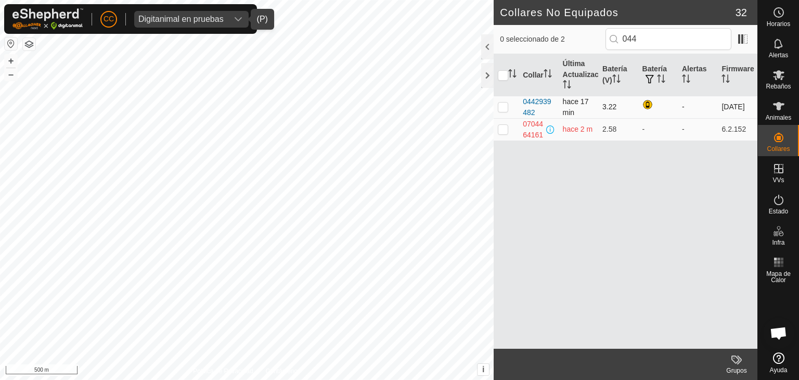
drag, startPoint x: 542, startPoint y: 111, endPoint x: 521, endPoint y: 102, distance: 23.1
click at [521, 102] on td "0442939482" at bounding box center [538, 107] width 40 height 22
copy div "0442939482"
drag, startPoint x: 647, startPoint y: 46, endPoint x: 599, endPoint y: 40, distance: 48.2
click at [599, 40] on div "0 seleccionado de 2 044" at bounding box center [625, 39] width 251 height 22
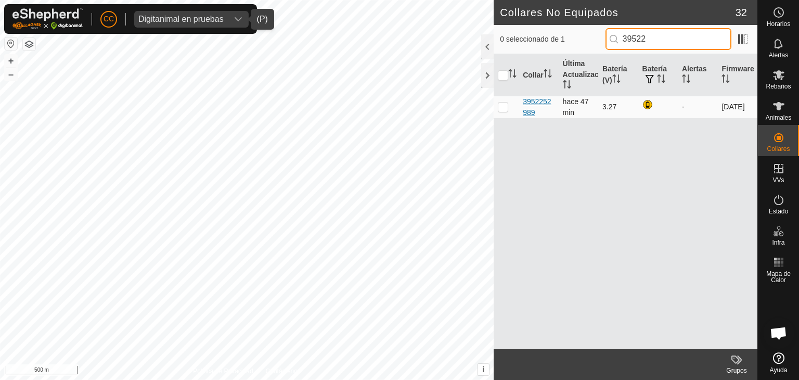
type input "39522"
drag, startPoint x: 542, startPoint y: 114, endPoint x: 522, endPoint y: 101, distance: 24.1
click at [523, 101] on div "3952252989" at bounding box center [538, 107] width 31 height 22
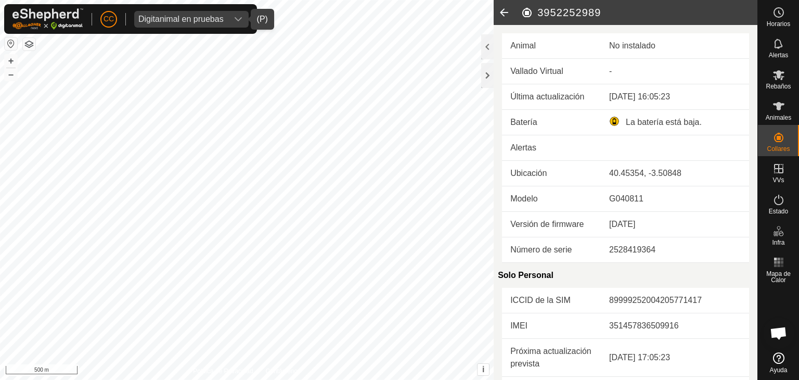
click at [555, 15] on h2 "3952252989" at bounding box center [639, 12] width 237 height 12
copy h2 "3952252989"
click at [504, 11] on icon at bounding box center [504, 12] width 21 height 25
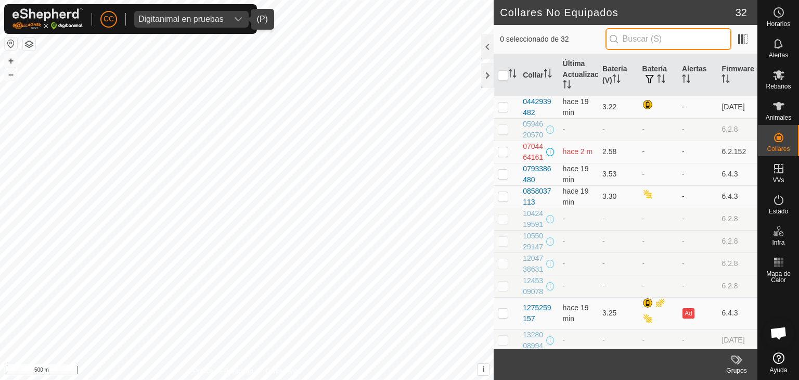
click at [650, 42] on input "text" at bounding box center [668, 39] width 126 height 22
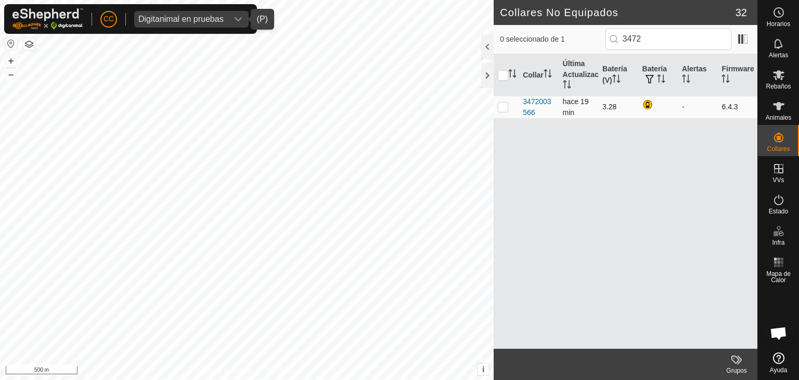
drag, startPoint x: 545, startPoint y: 109, endPoint x: 520, endPoint y: 100, distance: 26.3
click at [520, 100] on td "3472003566" at bounding box center [538, 107] width 40 height 22
copy div "3472003566"
drag, startPoint x: 649, startPoint y: 44, endPoint x: 614, endPoint y: 42, distance: 35.4
click at [614, 42] on p-iconfield "3472" at bounding box center [668, 39] width 126 height 22
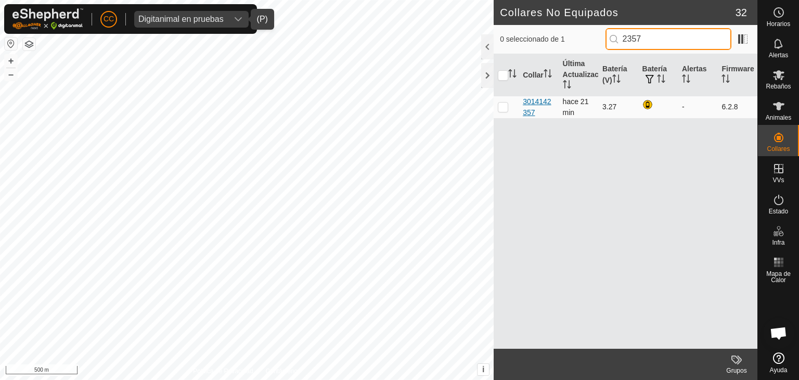
type input "2357"
drag, startPoint x: 542, startPoint y: 110, endPoint x: 518, endPoint y: 102, distance: 25.2
click at [518, 102] on td "3014142357" at bounding box center [538, 107] width 40 height 22
copy div "3014142357"
drag, startPoint x: 644, startPoint y: 39, endPoint x: 620, endPoint y: 40, distance: 23.9
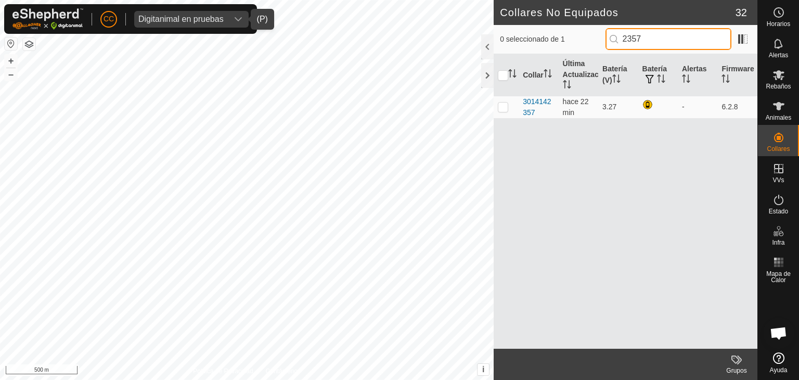
click at [620, 40] on p-iconfield "2357" at bounding box center [668, 39] width 126 height 22
type input "2"
drag, startPoint x: 645, startPoint y: 35, endPoint x: 609, endPoint y: 40, distance: 35.7
click at [609, 40] on input "3990" at bounding box center [668, 39] width 126 height 22
type input "1"
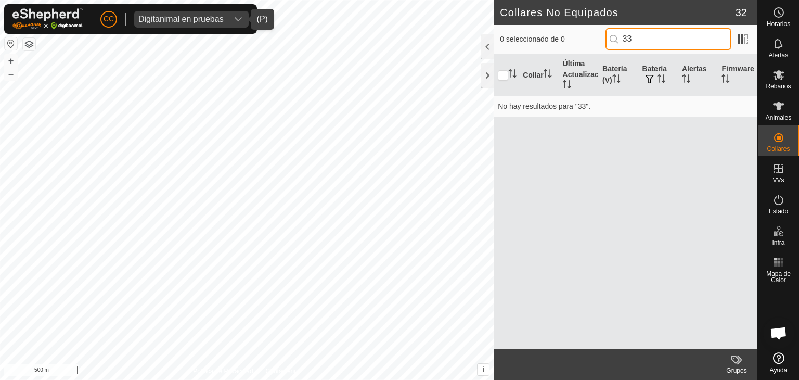
type input "3"
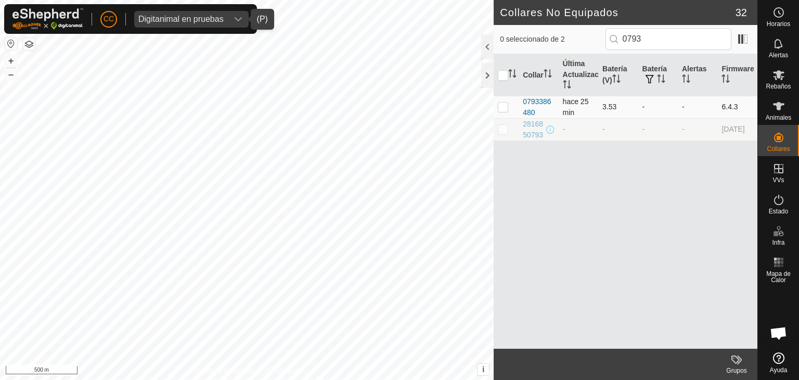
drag, startPoint x: 540, startPoint y: 111, endPoint x: 522, endPoint y: 100, distance: 21.2
click at [522, 100] on td "0793386480" at bounding box center [538, 107] width 40 height 22
copy div "0793386480"
drag, startPoint x: 652, startPoint y: 40, endPoint x: 611, endPoint y: 36, distance: 41.2
click at [611, 36] on input "0793" at bounding box center [668, 39] width 126 height 22
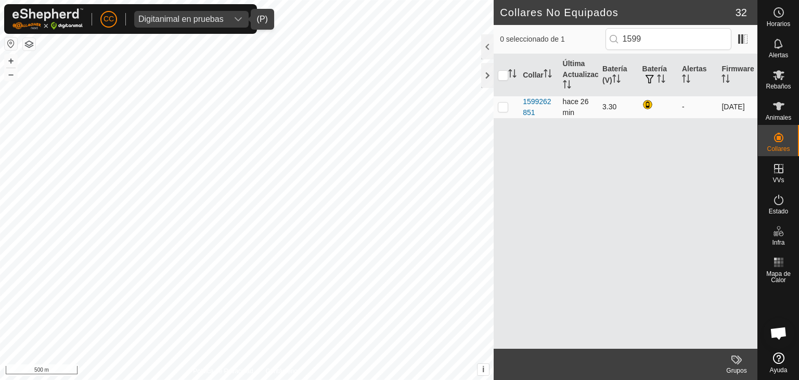
drag, startPoint x: 549, startPoint y: 107, endPoint x: 516, endPoint y: 102, distance: 33.0
click at [516, 102] on tr "1599262851 hace 26 min [DATE] - [DATE]" at bounding box center [626, 107] width 264 height 22
copy div "1599262851"
drag, startPoint x: 654, startPoint y: 40, endPoint x: 607, endPoint y: 44, distance: 47.0
click at [607, 44] on div "0 seleccionado de 1 1599" at bounding box center [625, 39] width 251 height 22
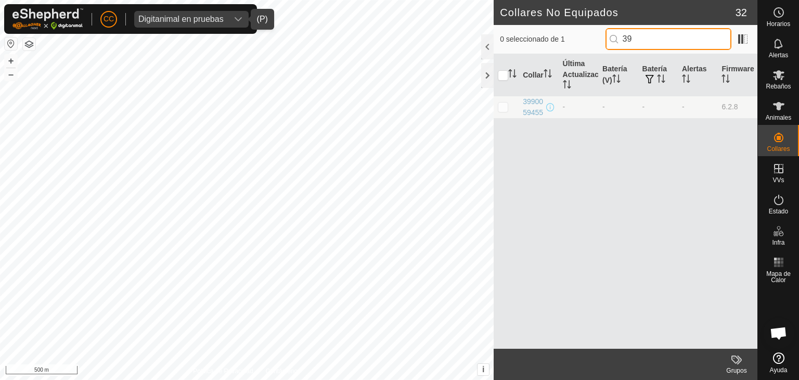
type input "3"
drag, startPoint x: 653, startPoint y: 42, endPoint x: 611, endPoint y: 42, distance: 42.1
click at [611, 42] on input "1302" at bounding box center [668, 39] width 126 height 22
type input "2232"
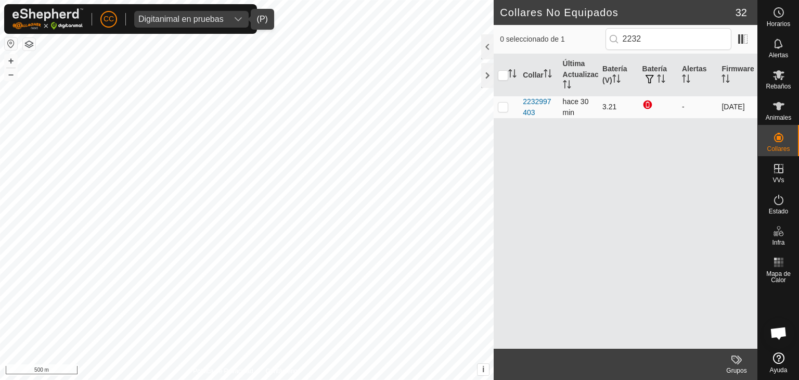
drag, startPoint x: 542, startPoint y: 113, endPoint x: 522, endPoint y: 102, distance: 22.8
click at [522, 102] on td "2232997403" at bounding box center [538, 107] width 40 height 22
click at [154, 20] on div "Digitanimal en pruebas" at bounding box center [180, 19] width 85 height 8
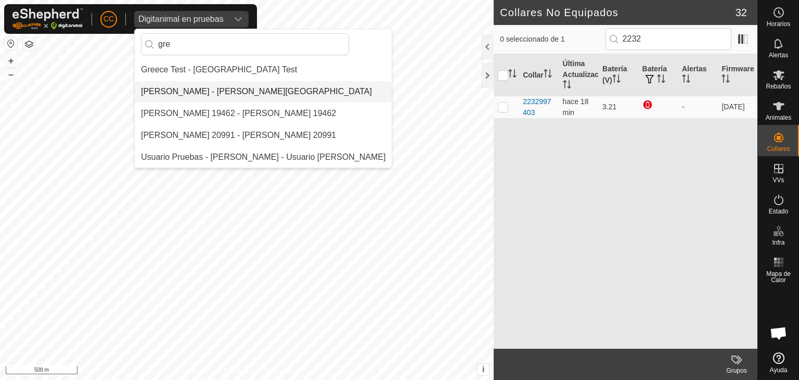
type input "gre"
click at [187, 84] on li "[PERSON_NAME] - [PERSON_NAME][GEOGRAPHIC_DATA]" at bounding box center [263, 91] width 257 height 21
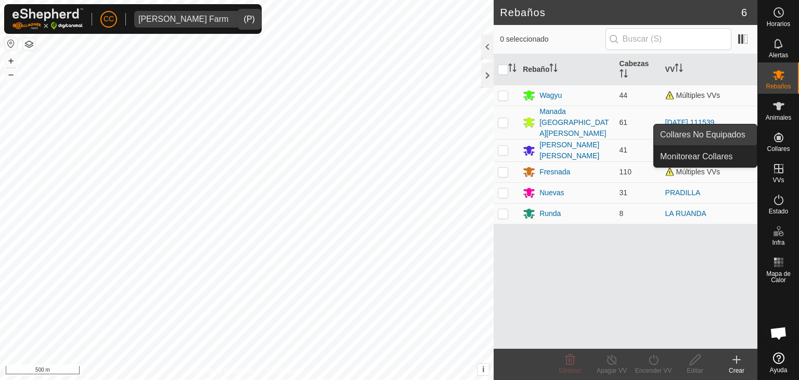
click at [738, 132] on link "Collares No Equipados" at bounding box center [705, 134] width 103 height 21
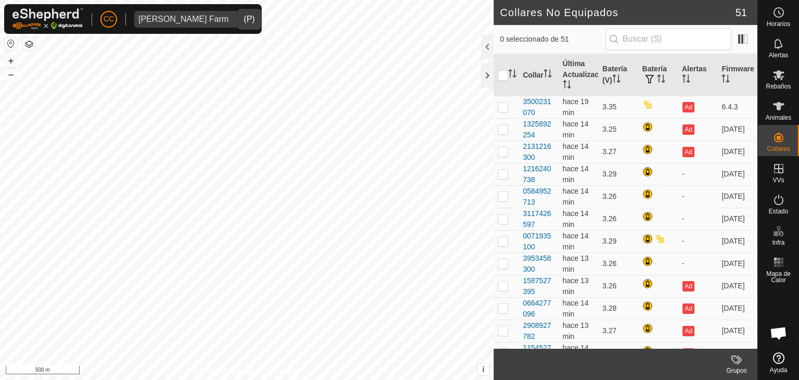
click at [177, 16] on div "[PERSON_NAME] Farm" at bounding box center [183, 19] width 90 height 8
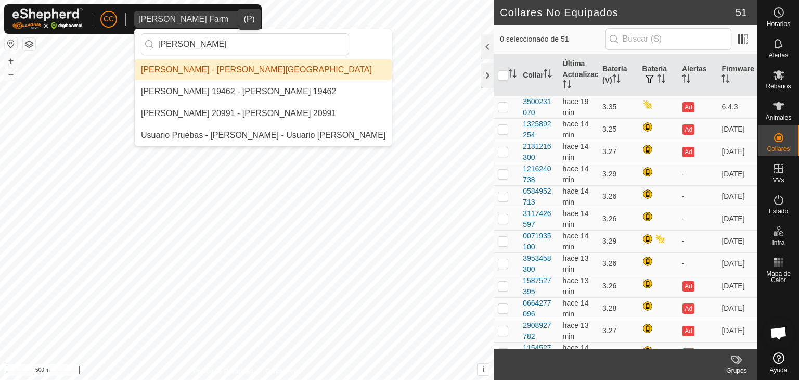
type input "[PERSON_NAME]"
click at [226, 65] on li "[PERSON_NAME] - [PERSON_NAME][GEOGRAPHIC_DATA]" at bounding box center [263, 69] width 257 height 21
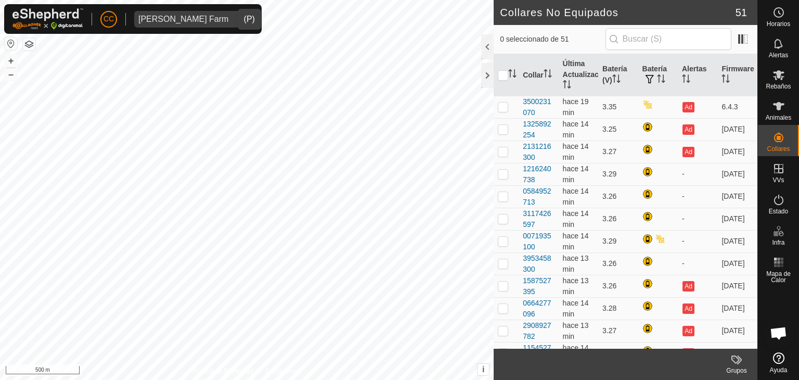
click at [232, 14] on div "dropdown trigger" at bounding box center [242, 19] width 21 height 17
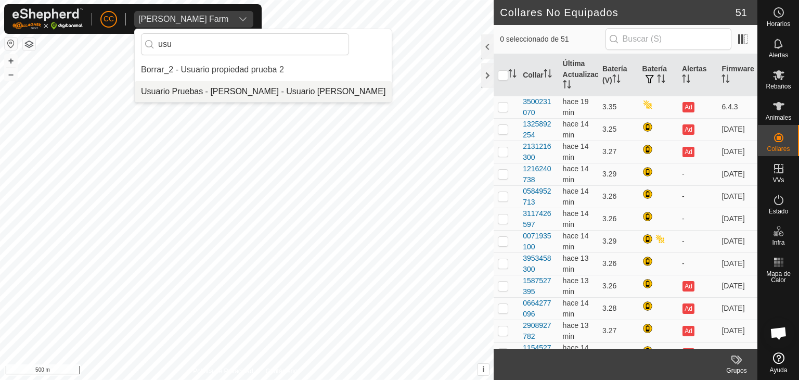
type input "usu"
click at [219, 91] on li "Usuario Pruebas - [PERSON_NAME] - Usuario [PERSON_NAME]" at bounding box center [263, 91] width 257 height 21
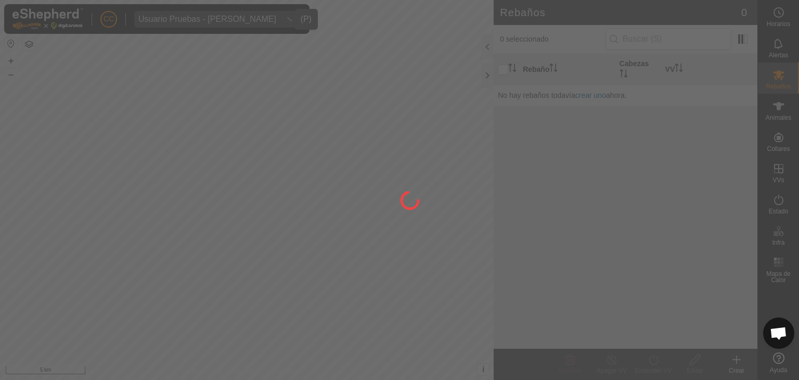
click at [738, 137] on div at bounding box center [399, 190] width 799 height 380
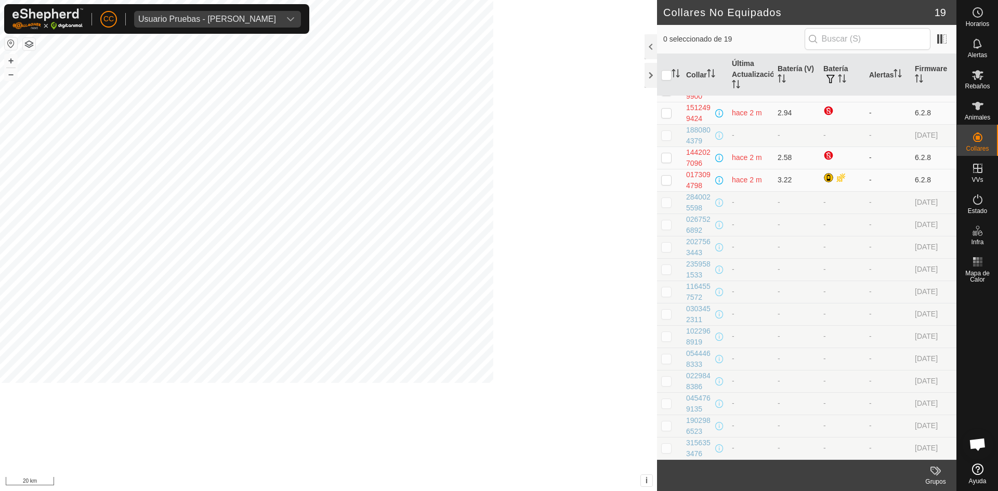
scroll to position [89, 0]
